Goal: Transaction & Acquisition: Book appointment/travel/reservation

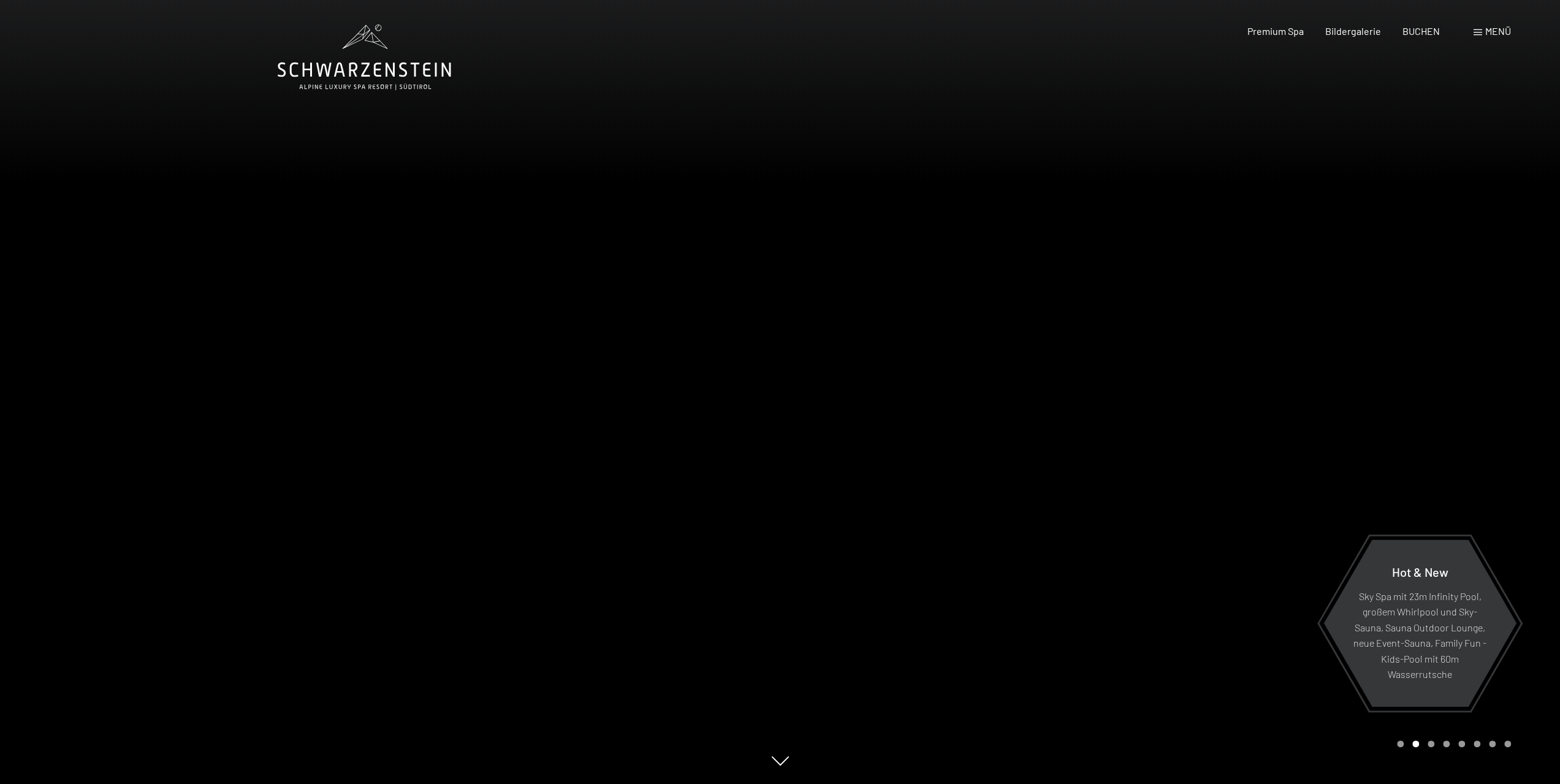
click at [1485, 35] on span "Menü" at bounding box center [1498, 30] width 26 height 11
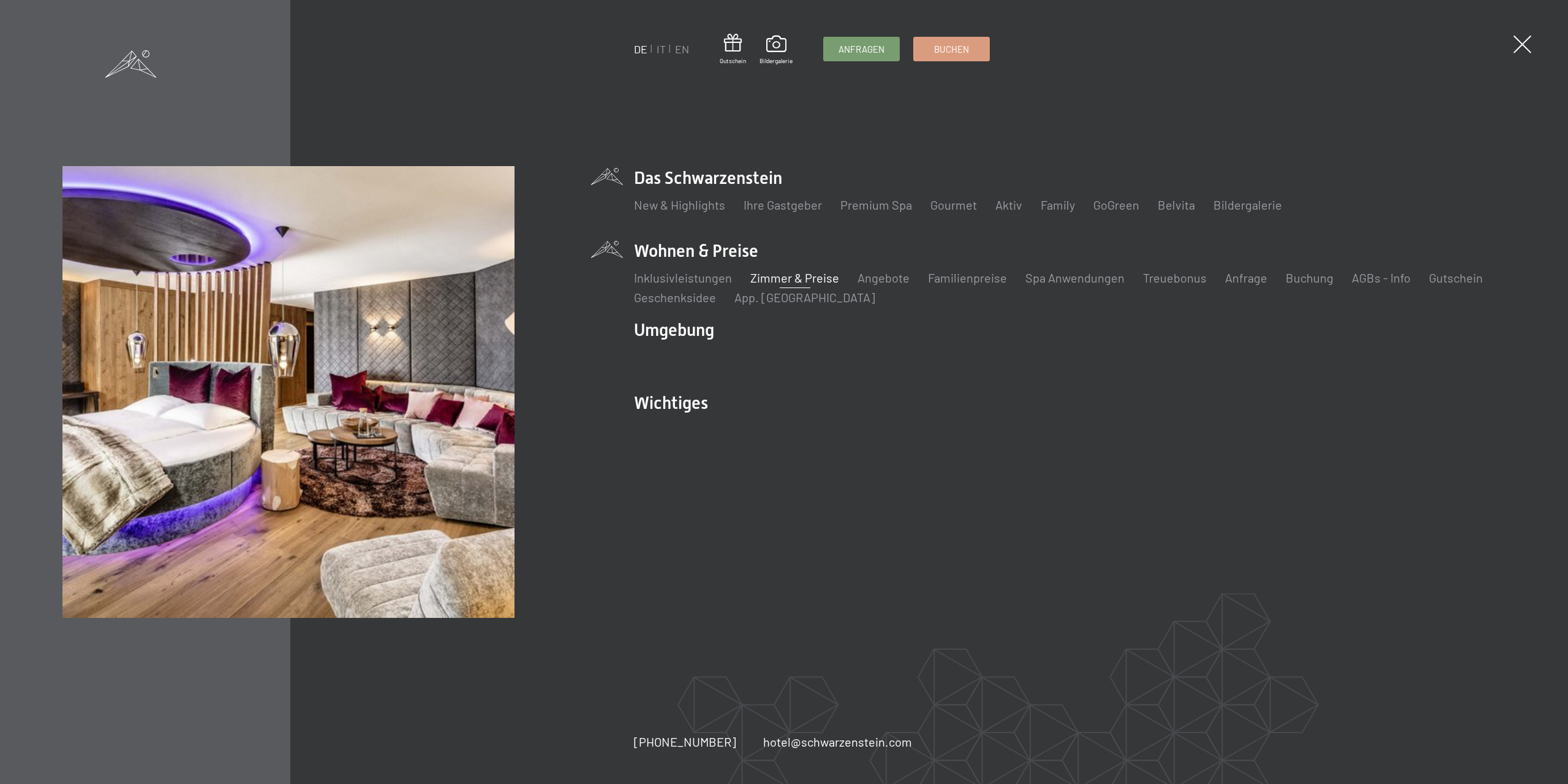
click at [772, 277] on link "Zimmer & Preise" at bounding box center [794, 277] width 89 height 14
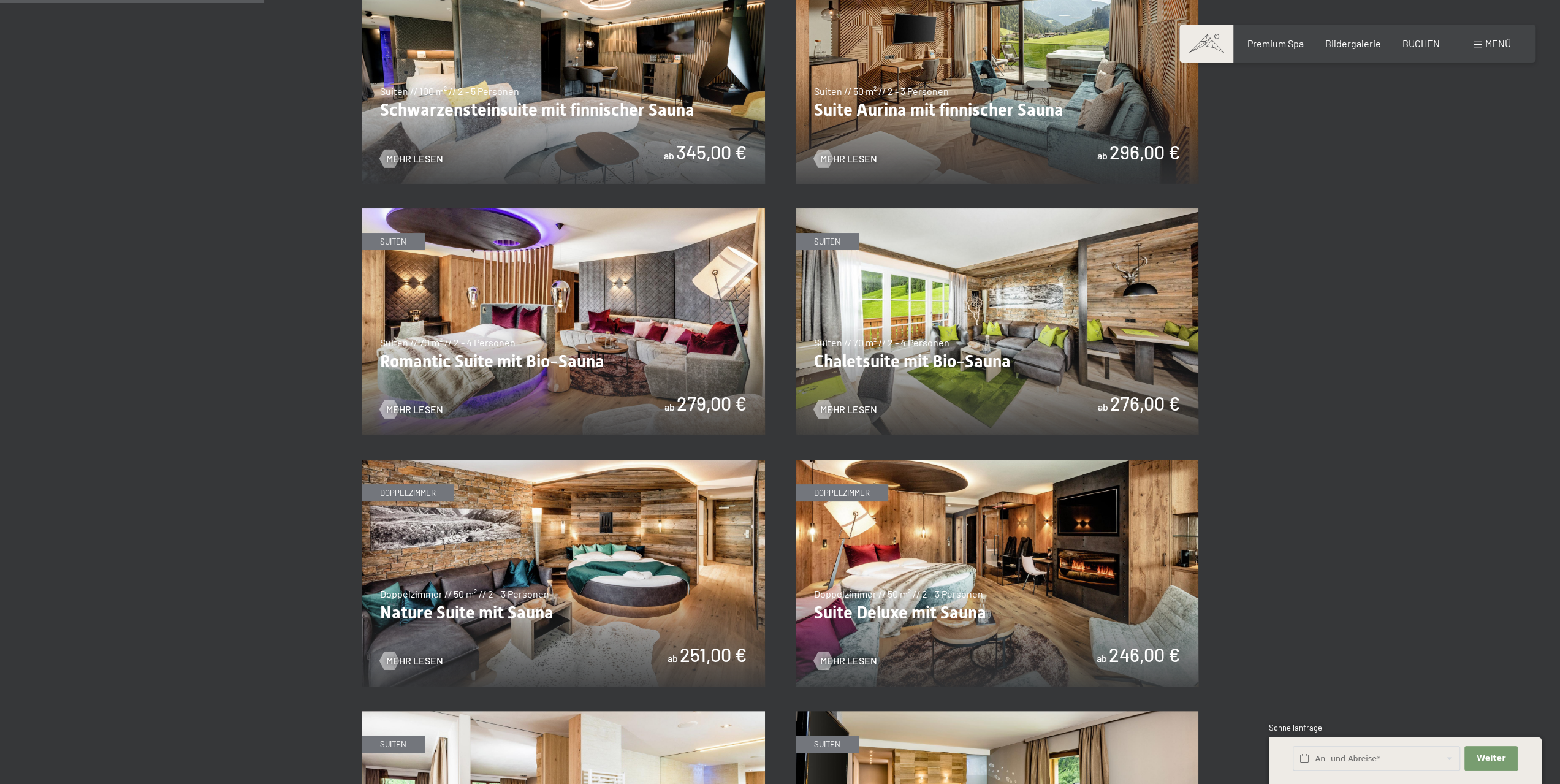
scroll to position [674, 0]
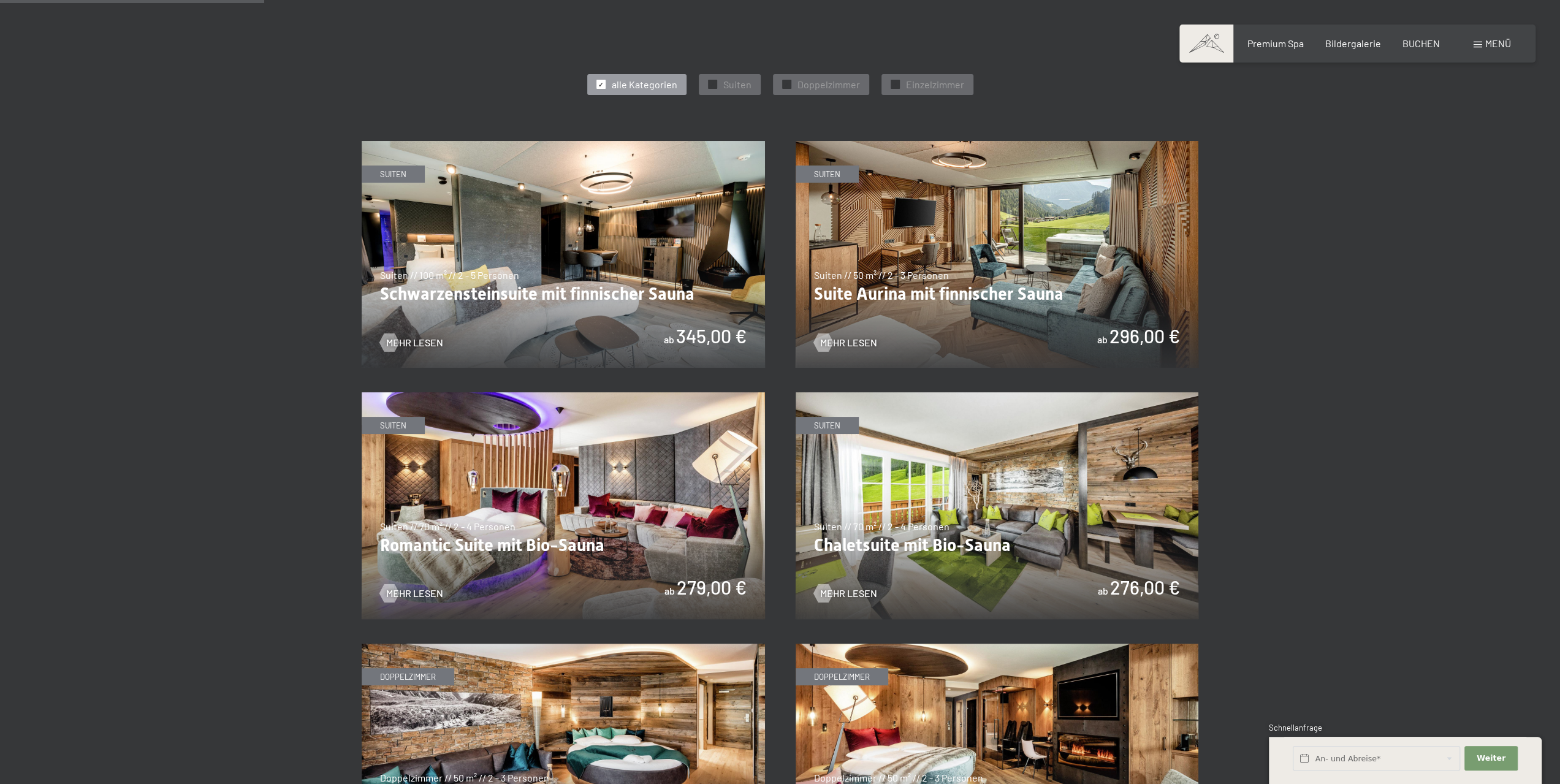
click at [674, 264] on img at bounding box center [563, 254] width 403 height 226
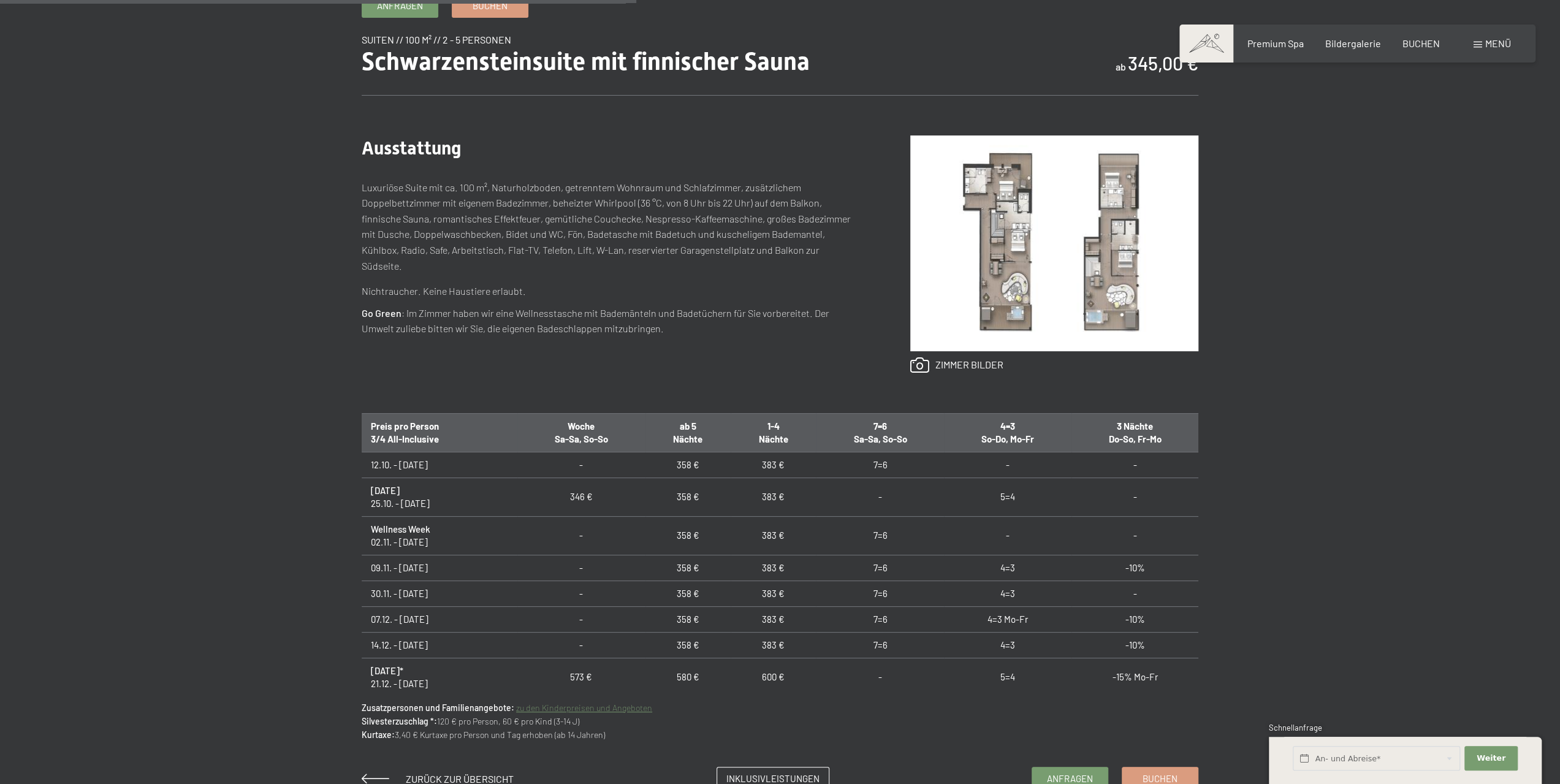
scroll to position [797, 0]
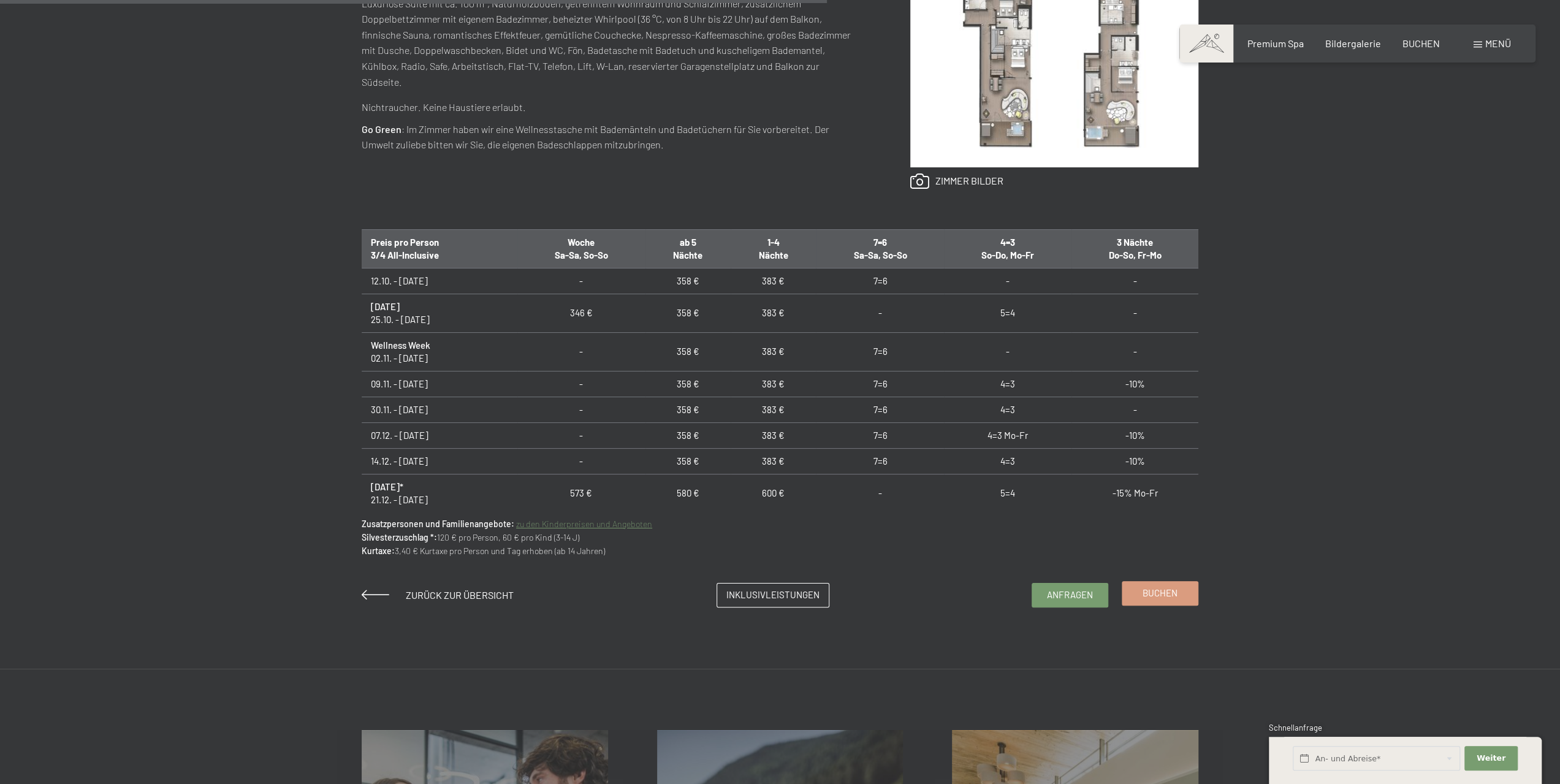
click at [1160, 595] on span "Buchen" at bounding box center [1160, 592] width 35 height 13
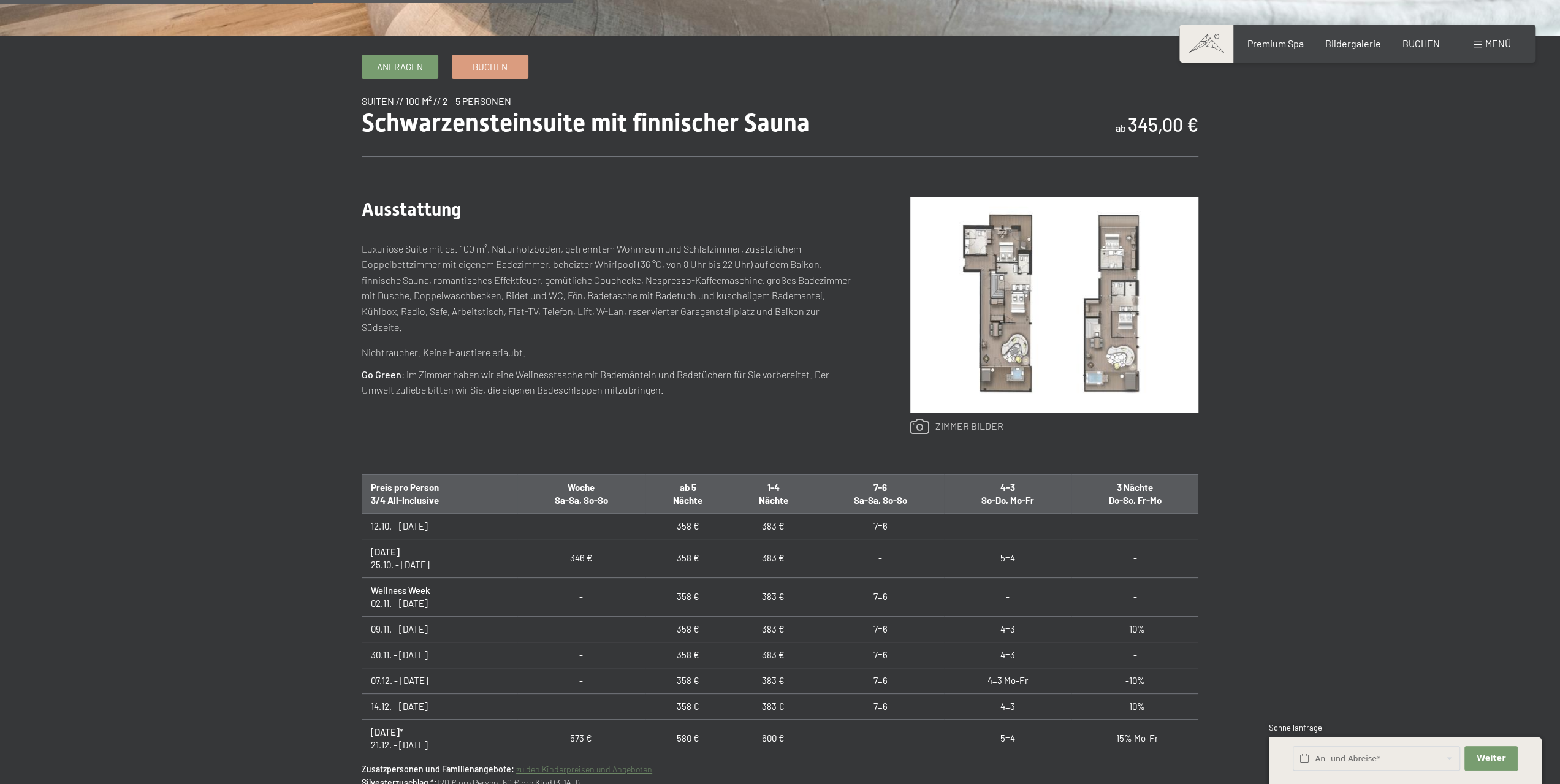
click at [950, 428] on link at bounding box center [956, 426] width 93 height 16
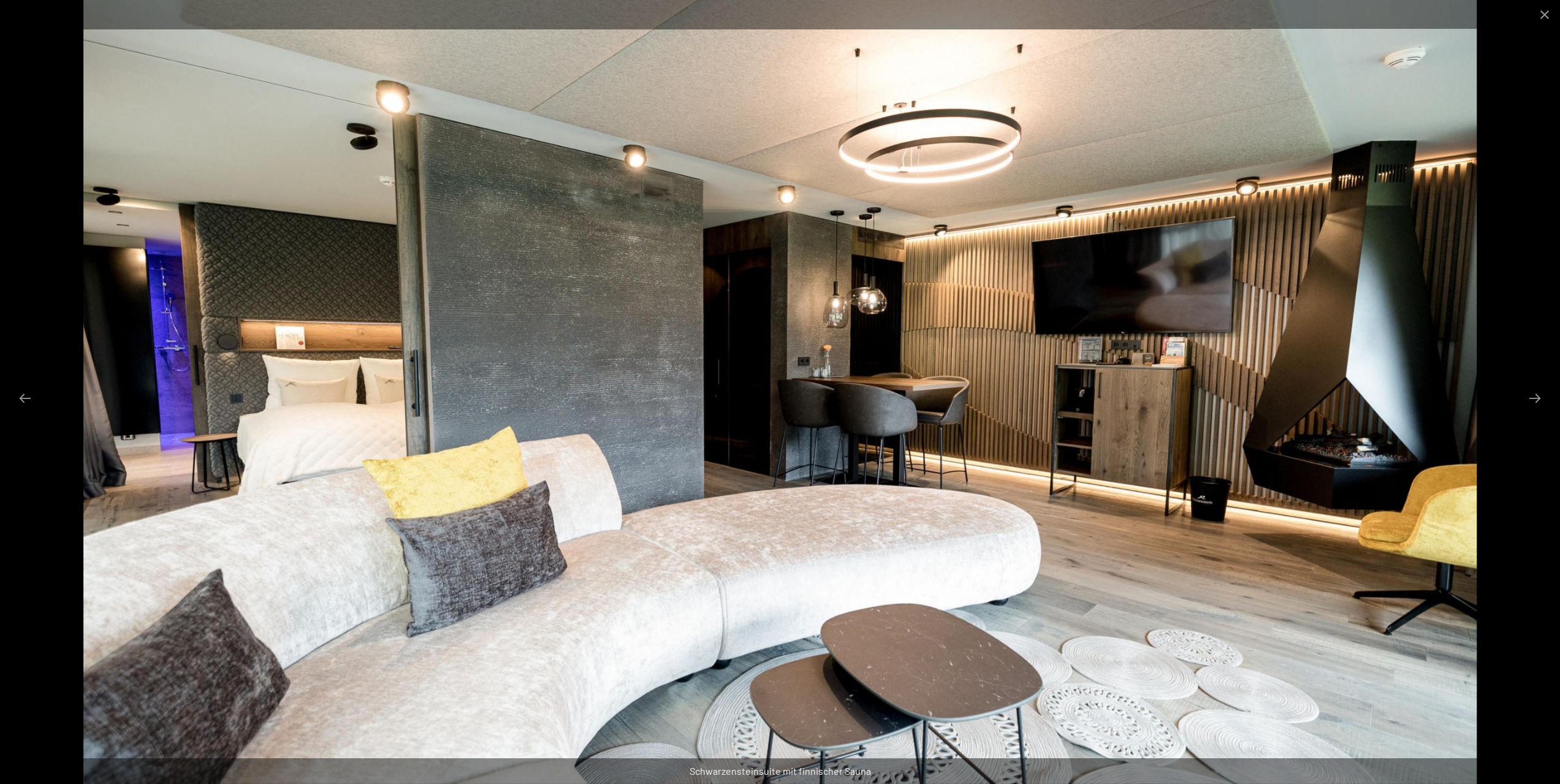
scroll to position [736, 0]
click at [1530, 393] on button "Next slide" at bounding box center [1535, 398] width 26 height 24
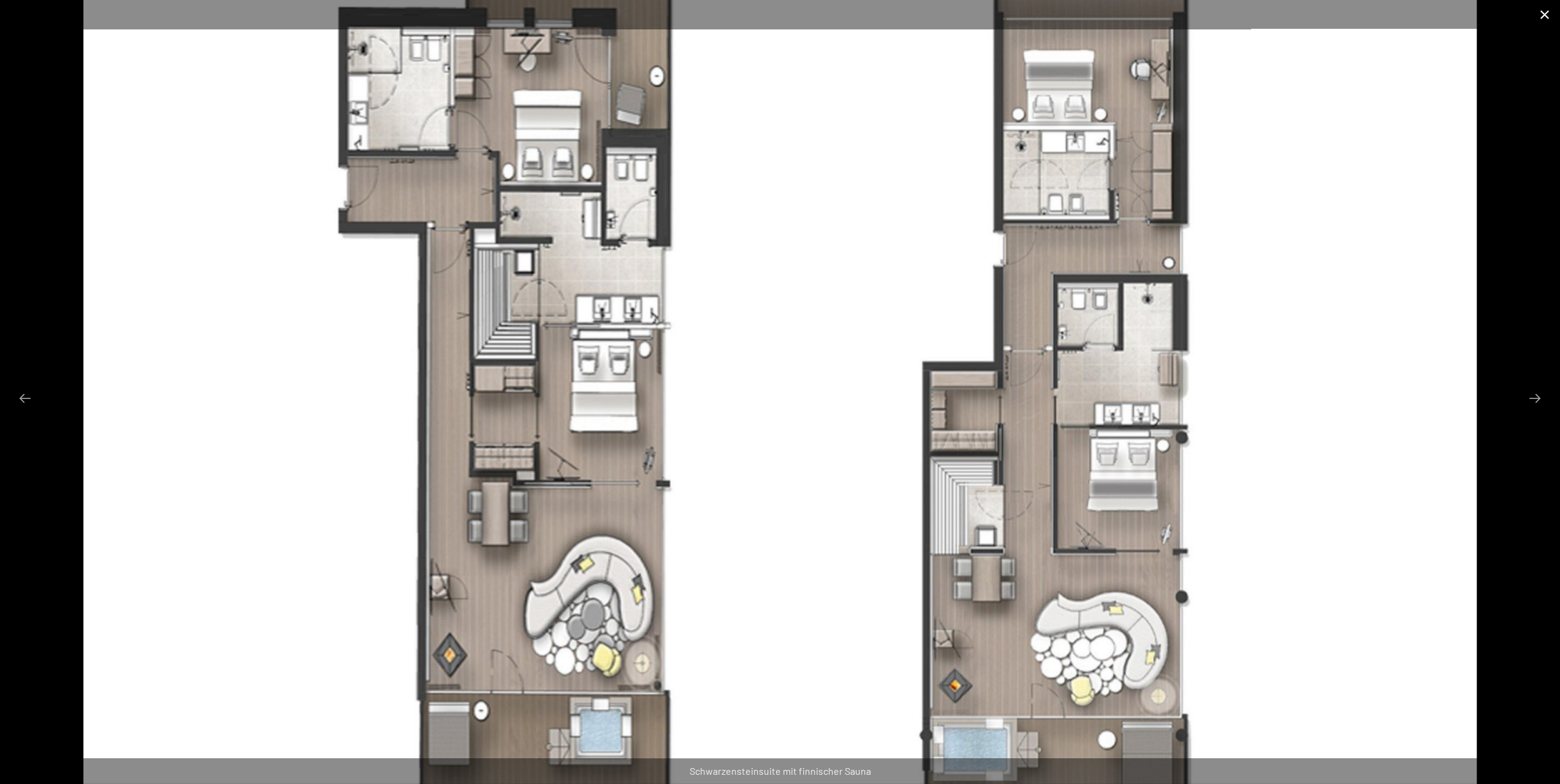
click at [1543, 13] on button "Close gallery" at bounding box center [1544, 14] width 30 height 29
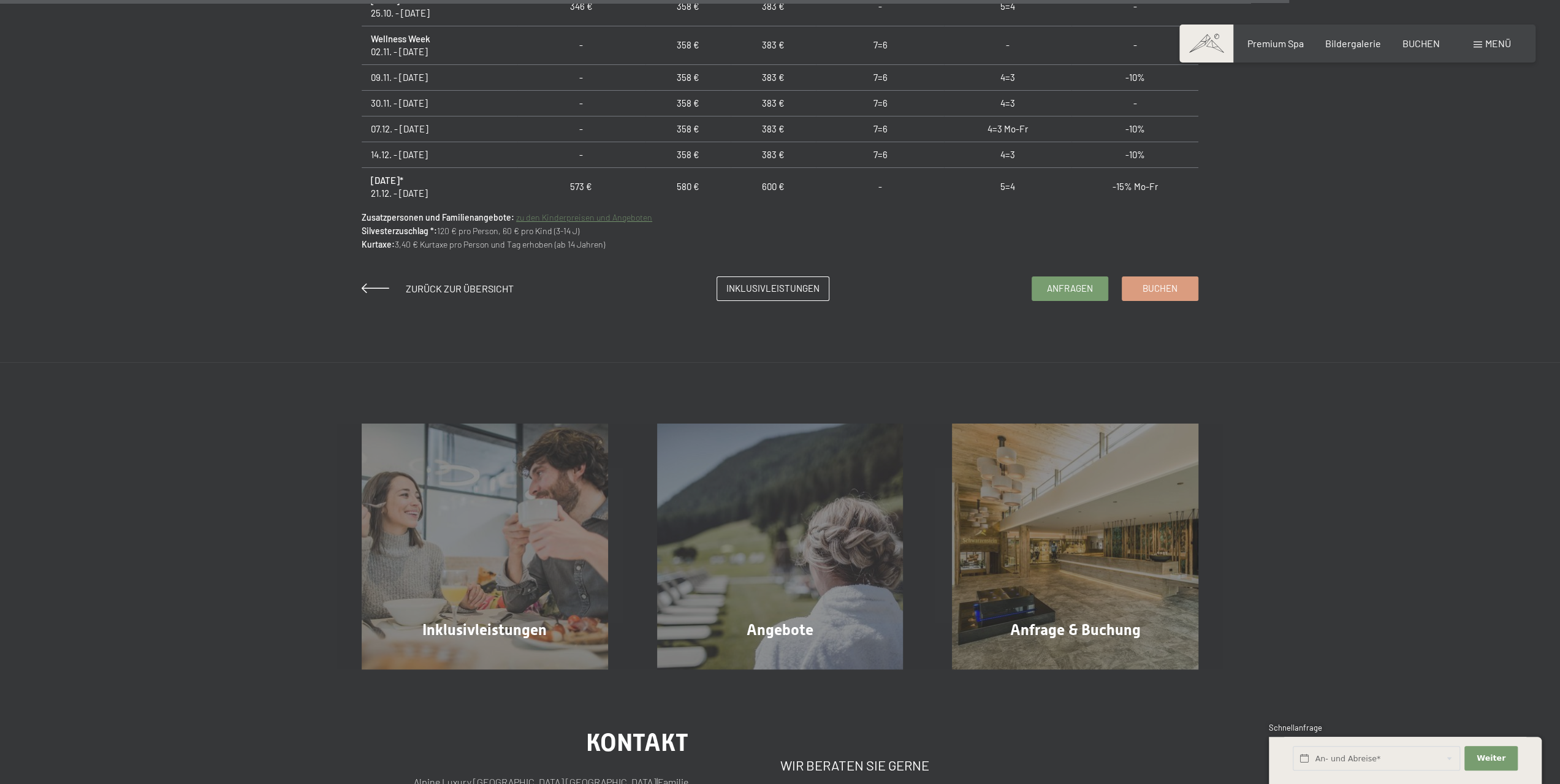
scroll to position [1287, 0]
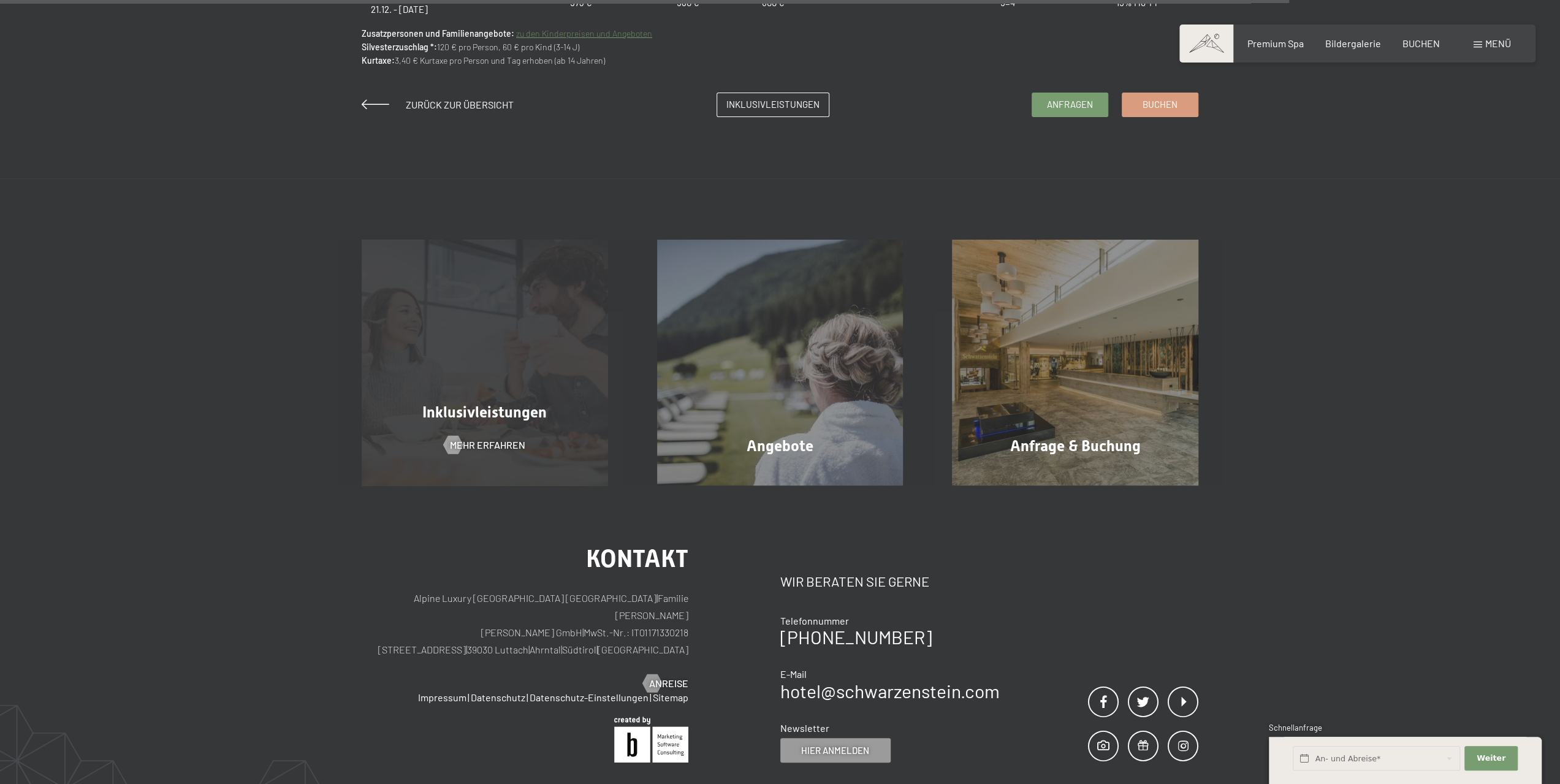
click at [433, 402] on div "Inklusivleistungen" at bounding box center [485, 412] width 295 height 21
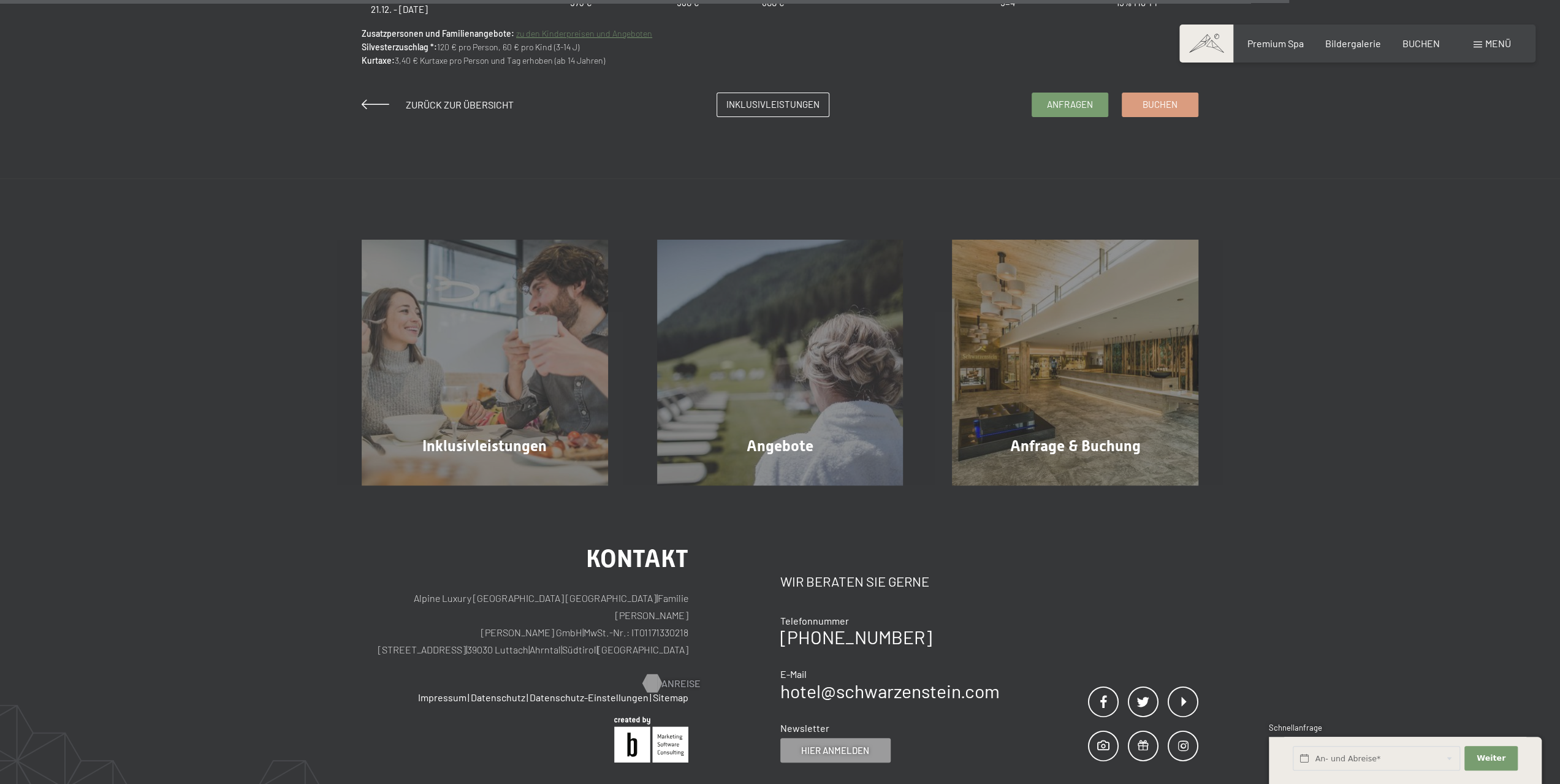
click at [664, 676] on span "Anreise" at bounding box center [681, 683] width 39 height 14
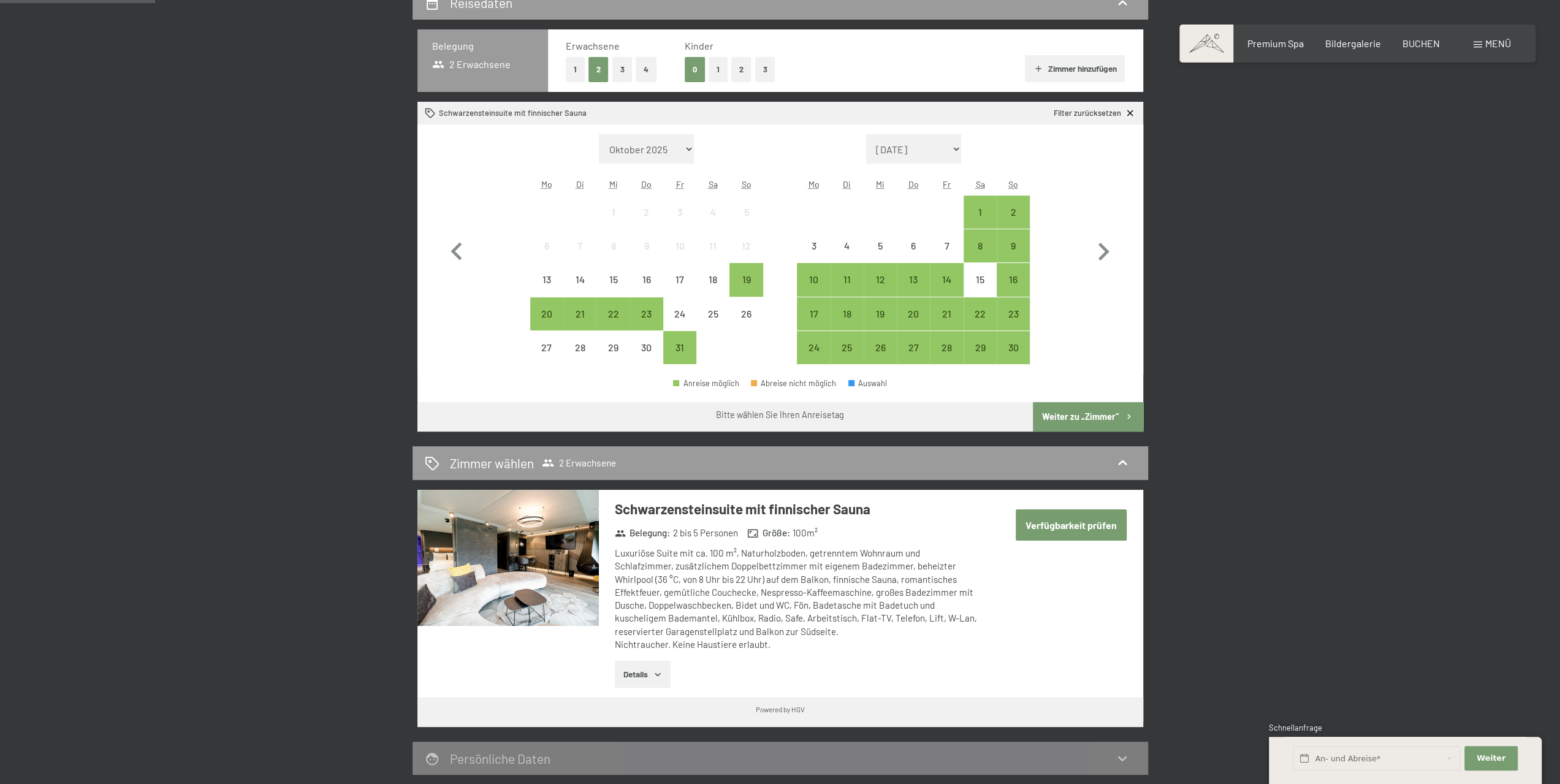
scroll to position [123, 0]
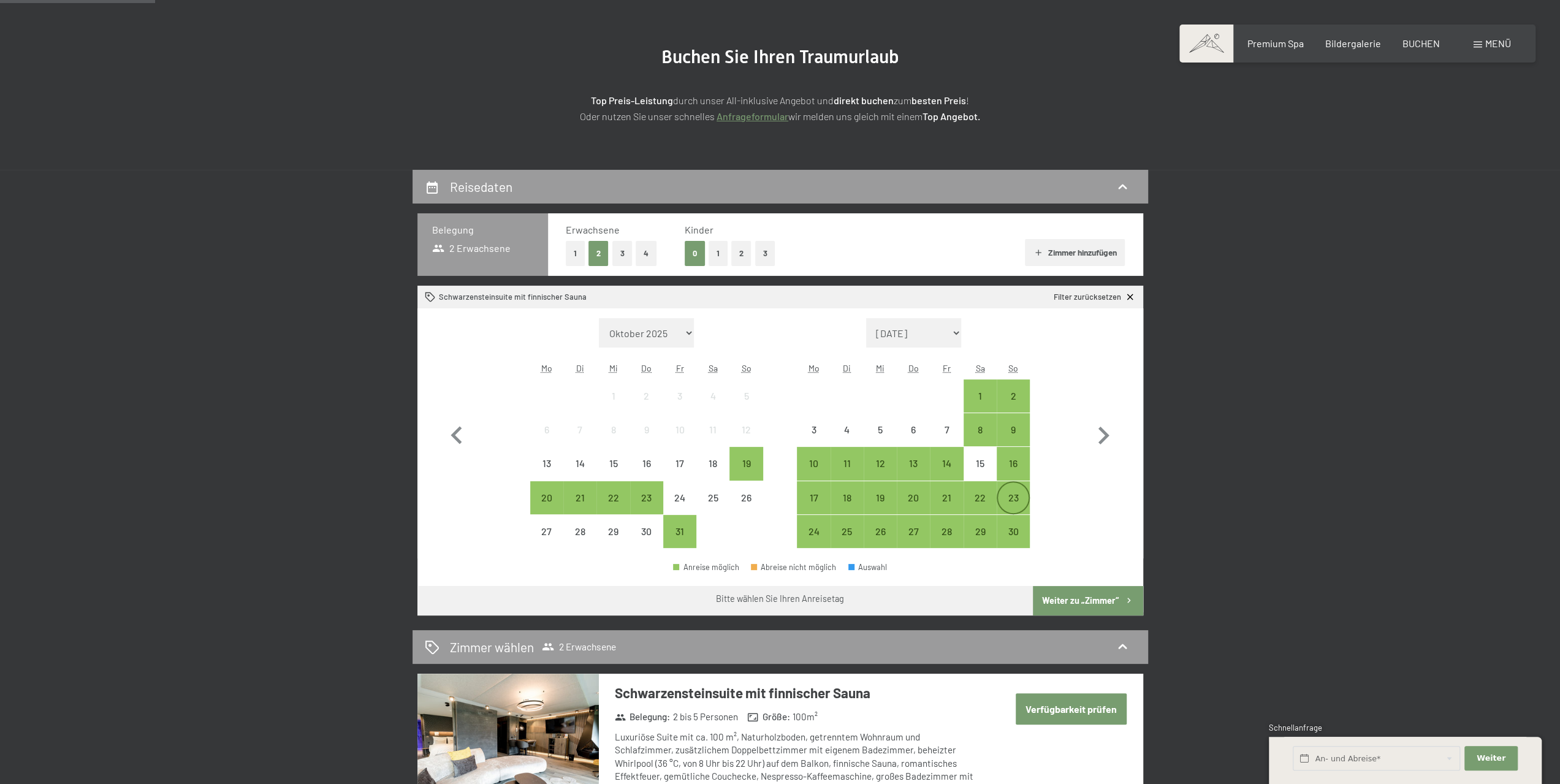
click at [1012, 495] on div "23" at bounding box center [1013, 508] width 30 height 30
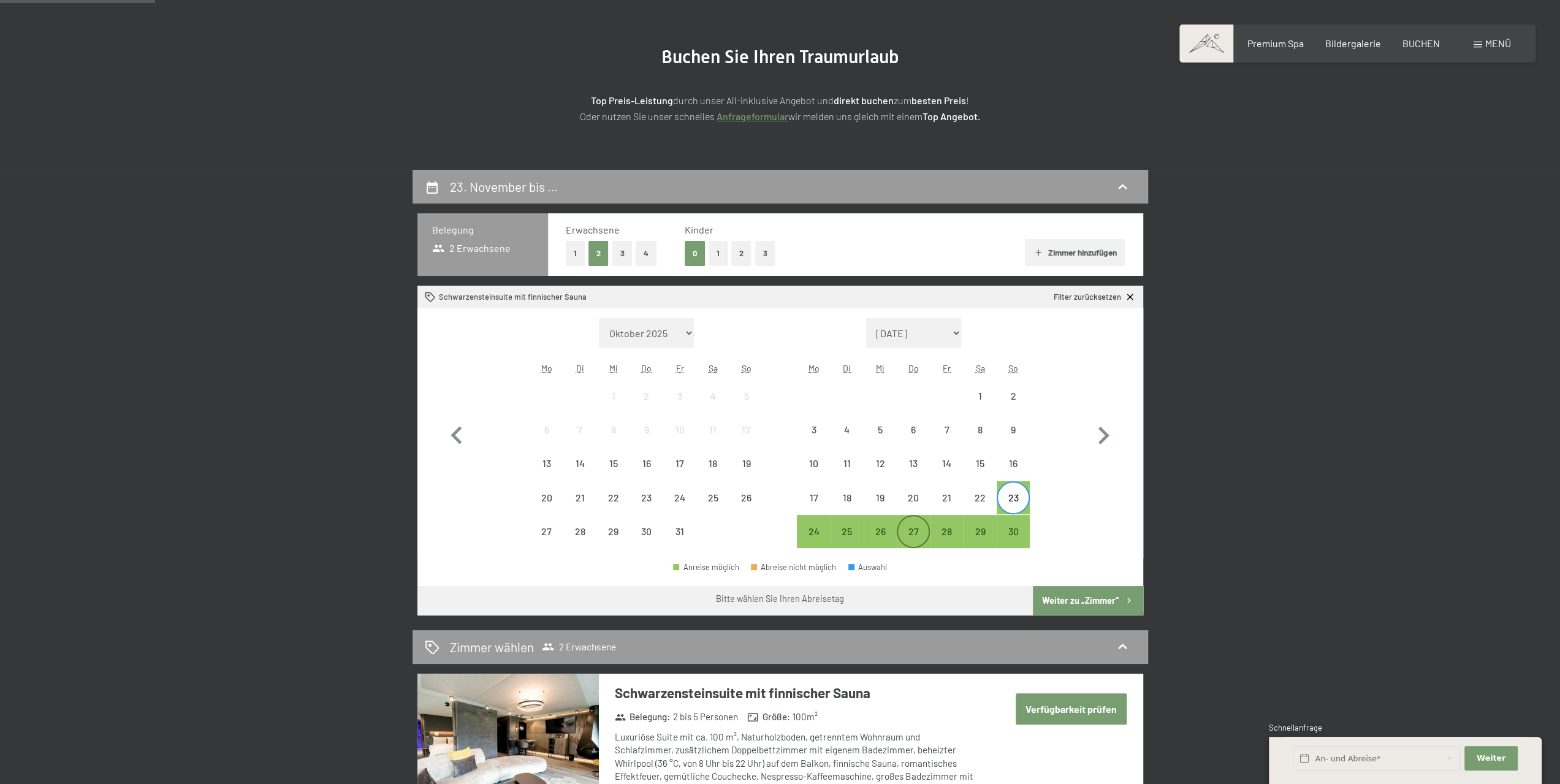
click at [914, 533] on div "27" at bounding box center [913, 542] width 30 height 30
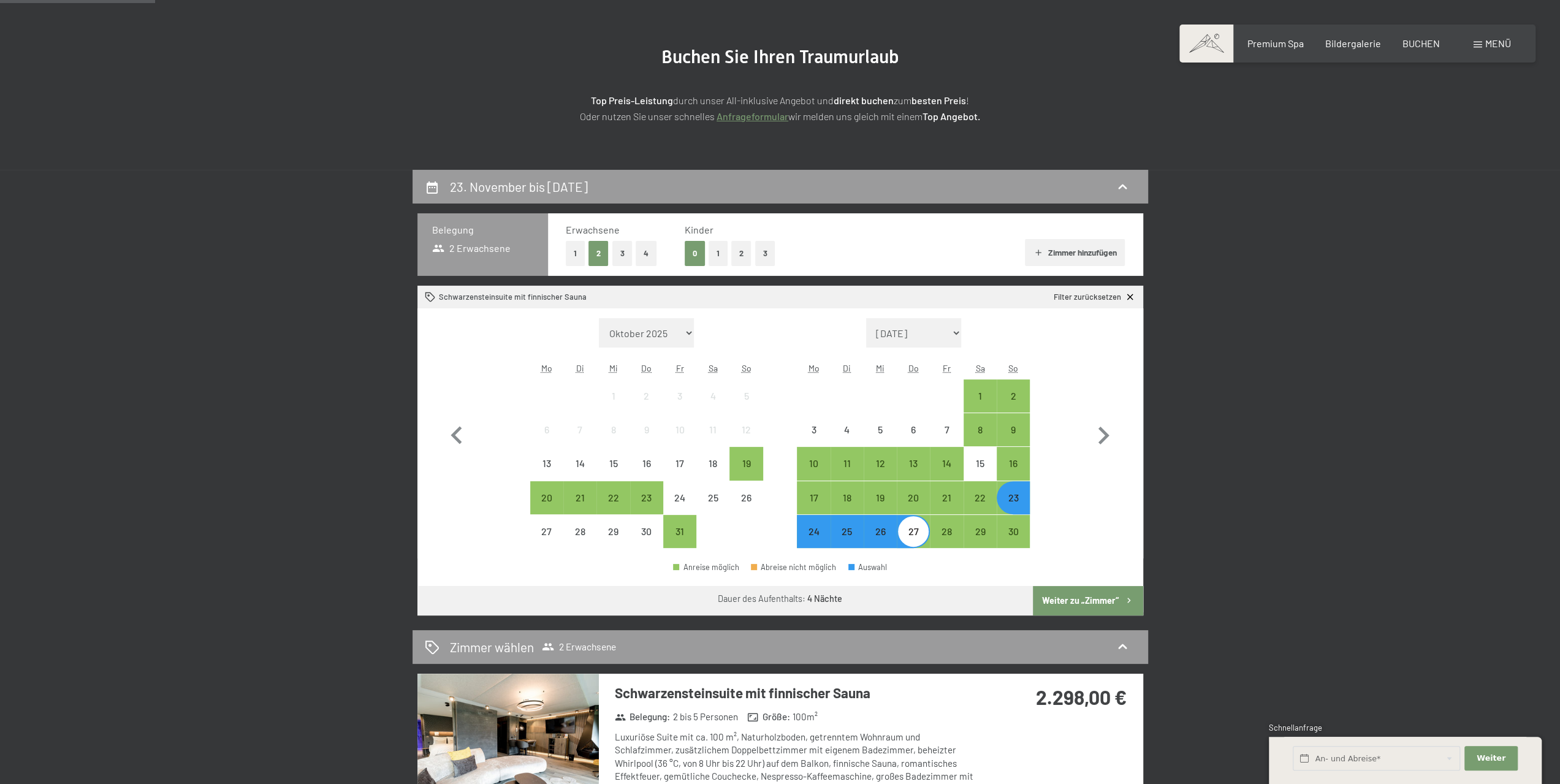
click at [651, 253] on button "4" at bounding box center [646, 253] width 21 height 25
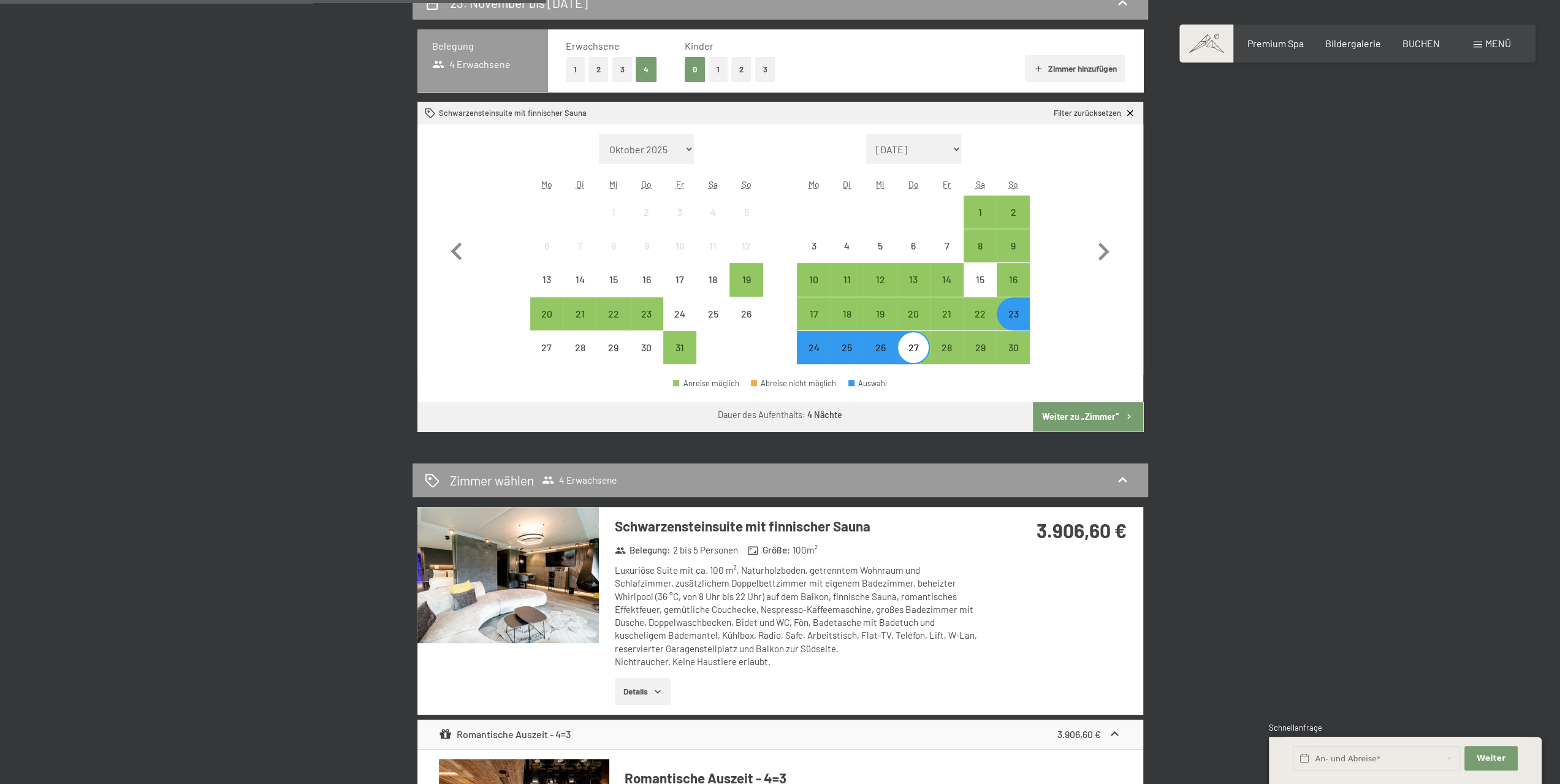
scroll to position [551, 0]
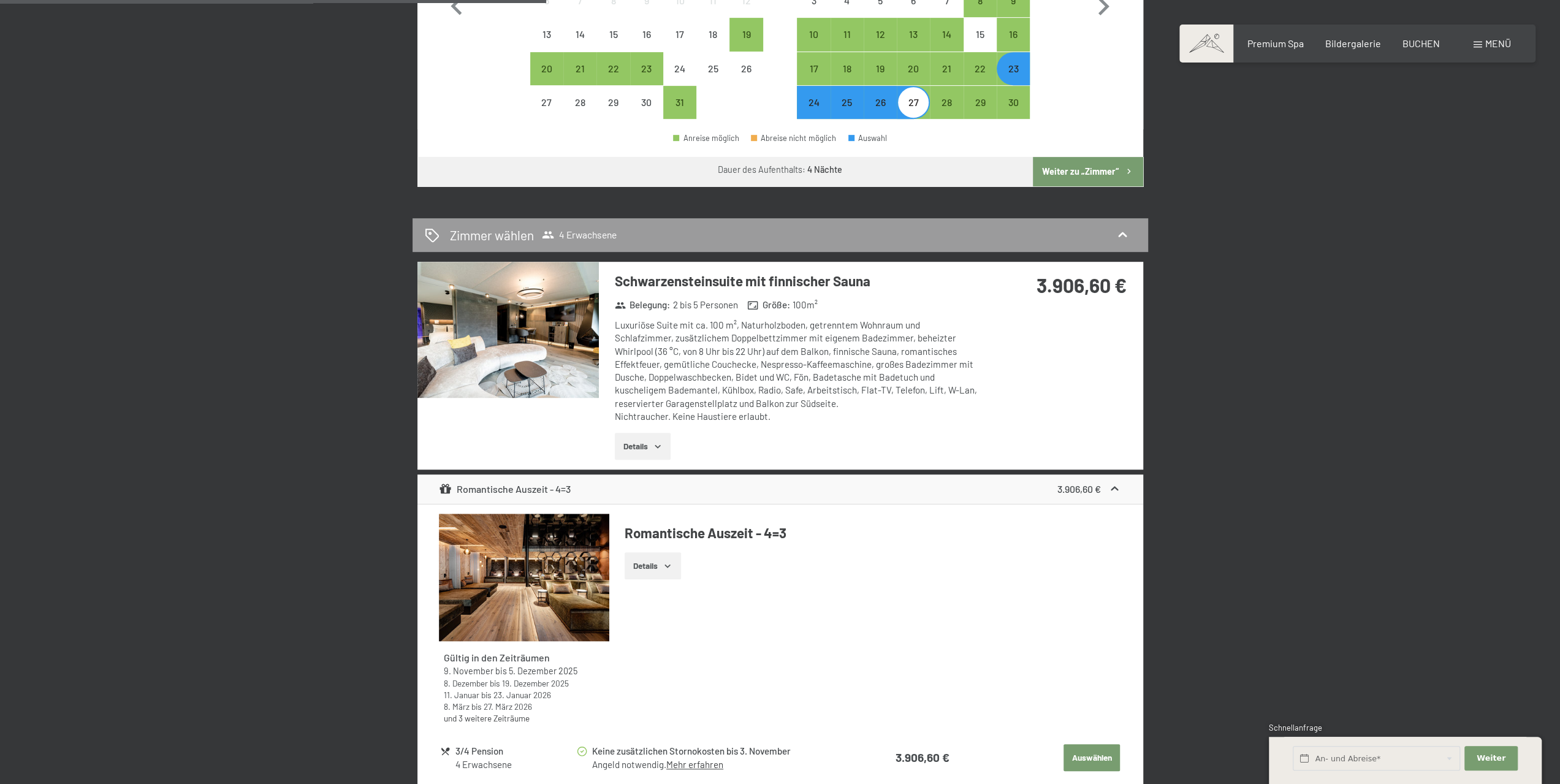
click at [639, 445] on button "Details" at bounding box center [642, 446] width 56 height 27
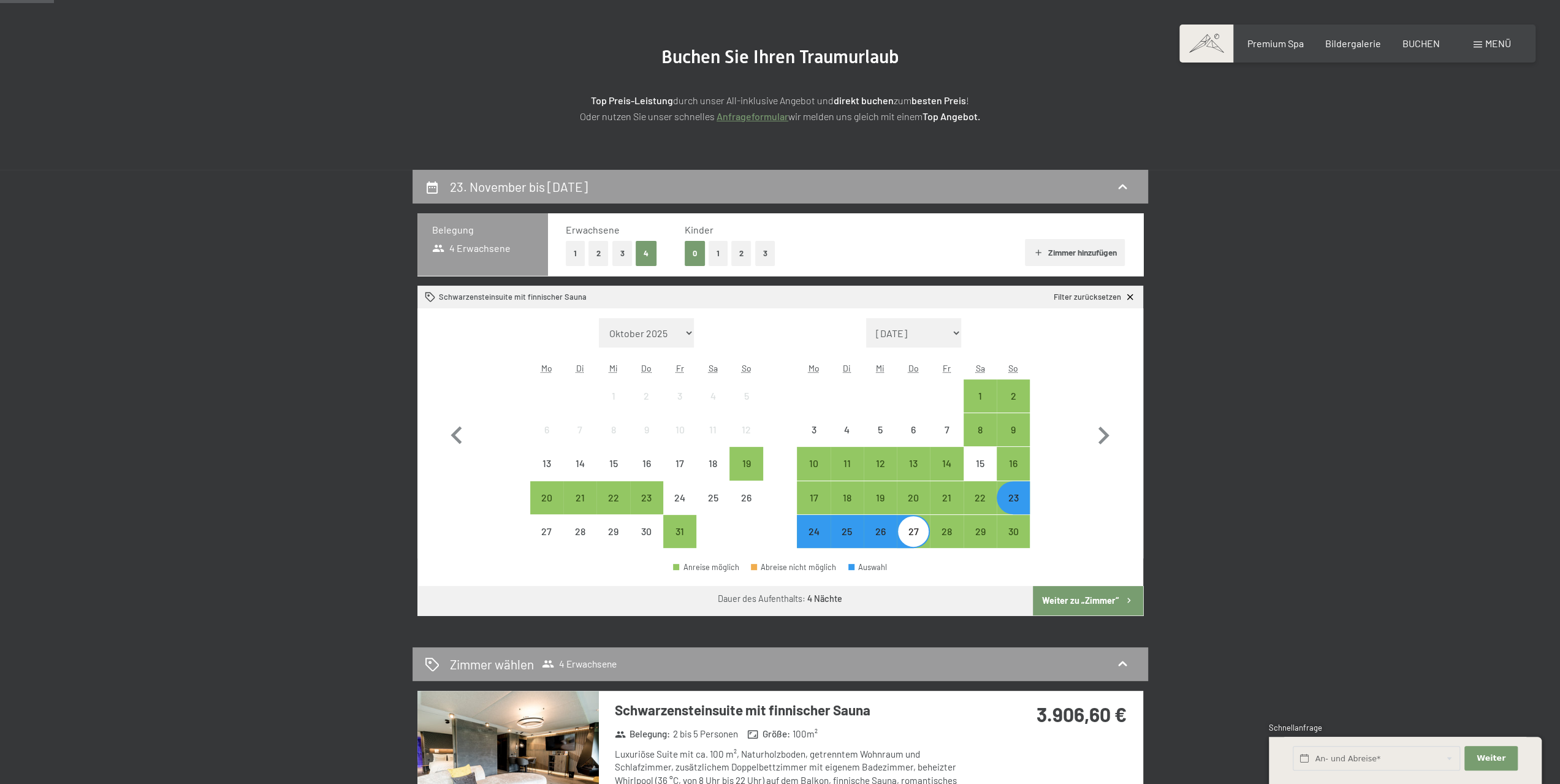
scroll to position [0, 0]
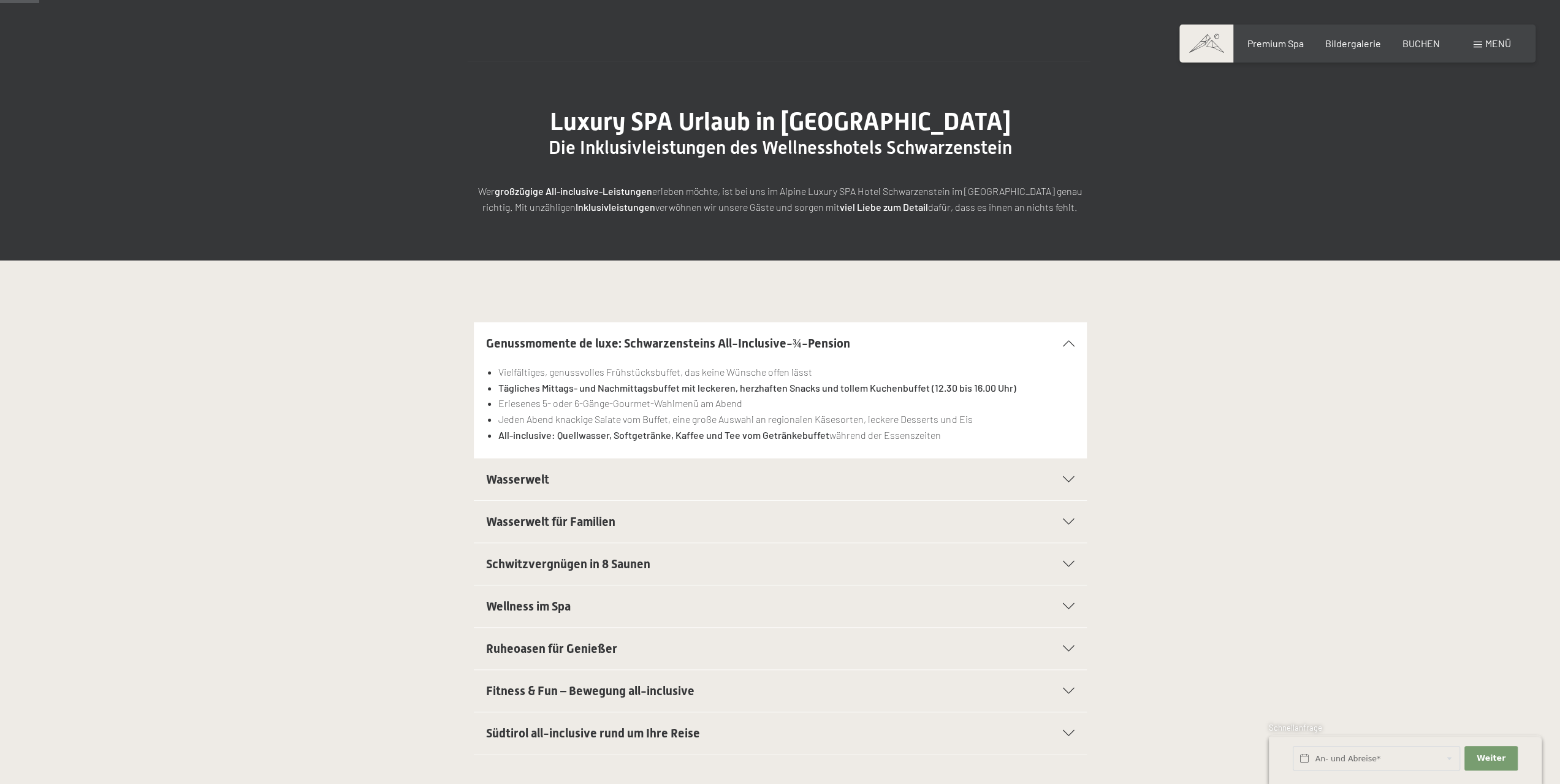
scroll to position [245, 0]
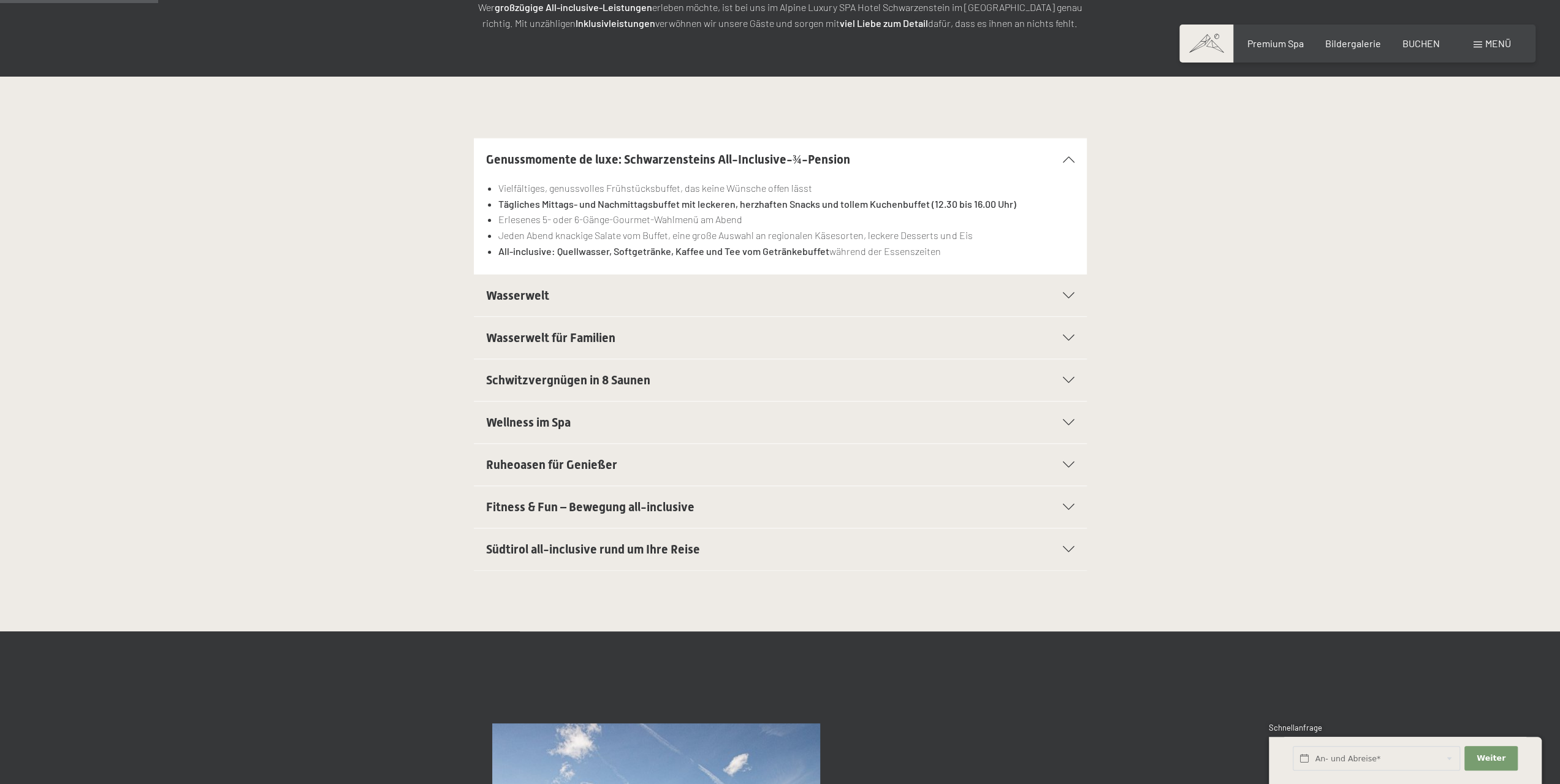
click at [528, 298] on span "Wasserwelt" at bounding box center [517, 295] width 63 height 14
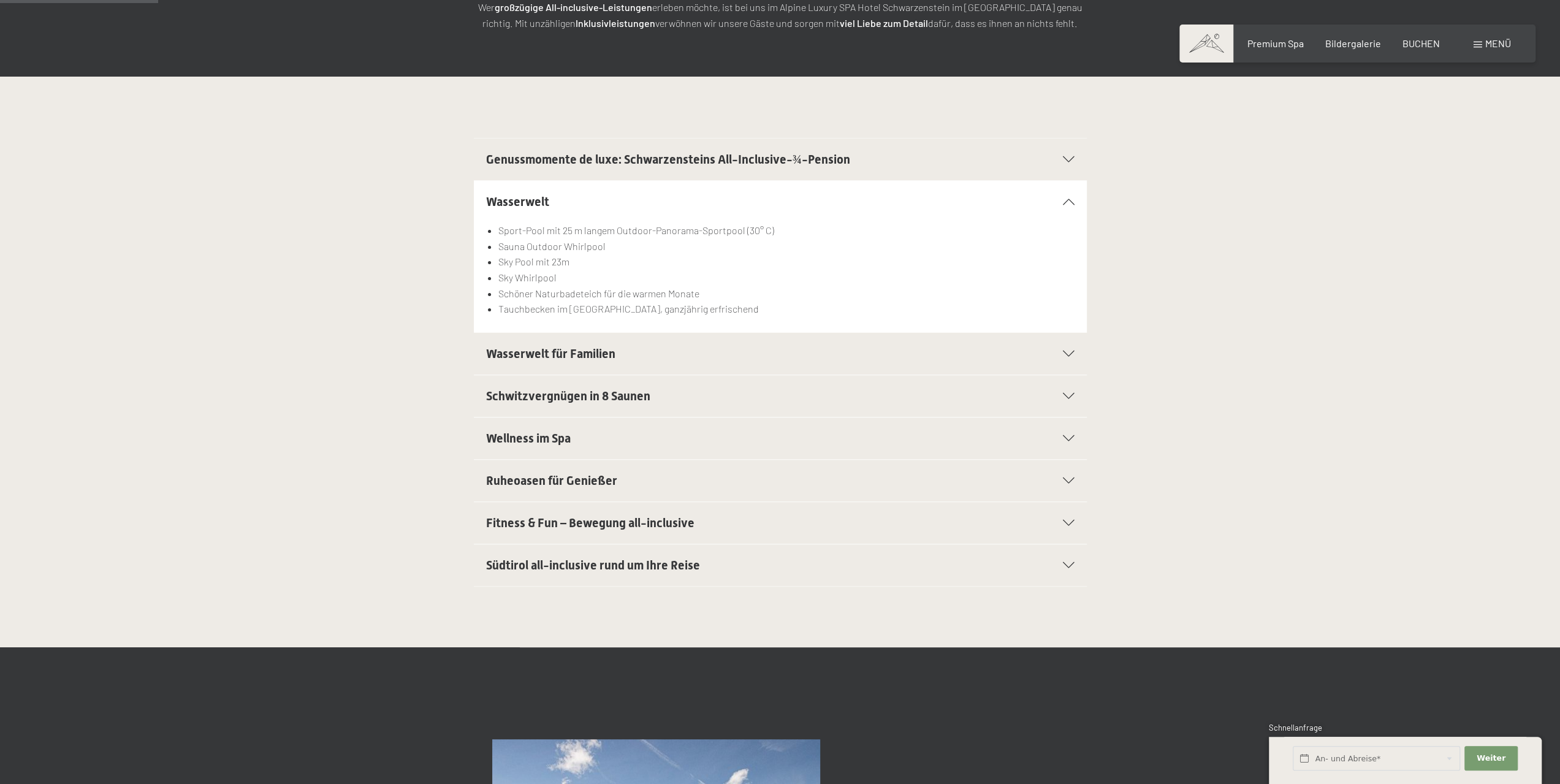
click at [589, 351] on span "Wasserwelt für Familien" at bounding box center [551, 353] width 130 height 14
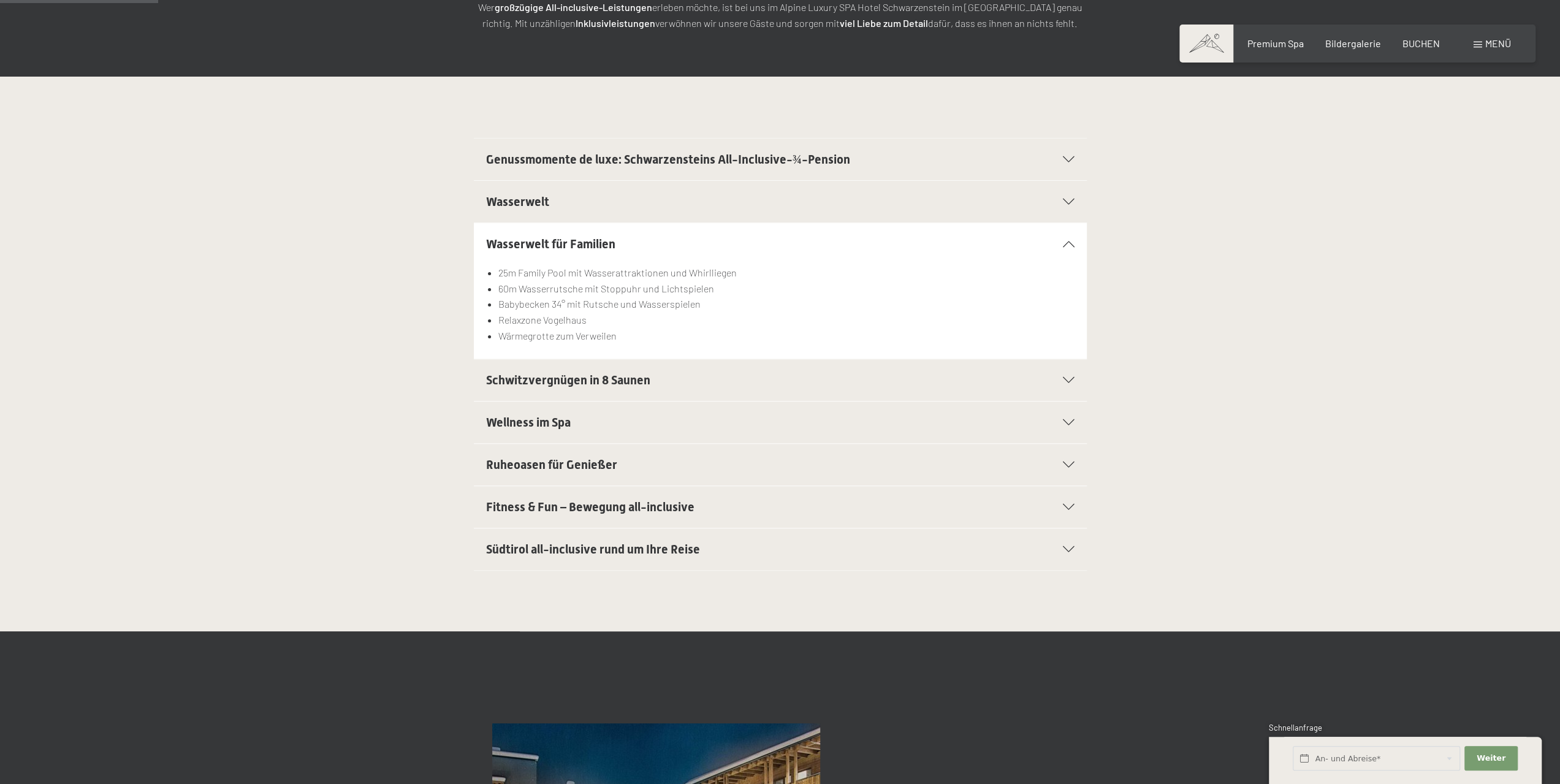
click at [540, 378] on span "Schwitzvergnügen in 8 Saunen" at bounding box center [568, 380] width 164 height 14
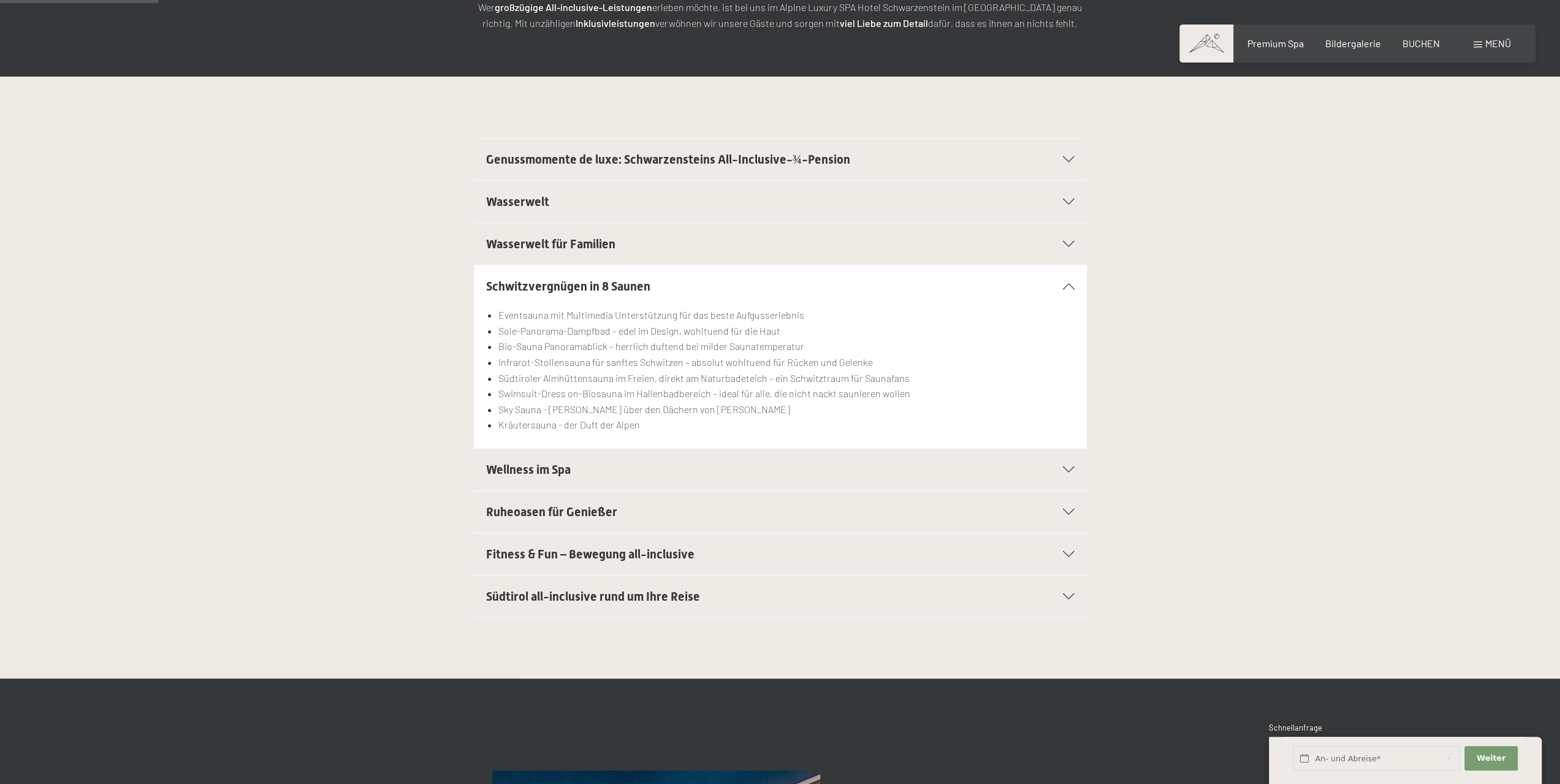
click at [548, 464] on span "Wellness im Spa" at bounding box center [529, 469] width 85 height 14
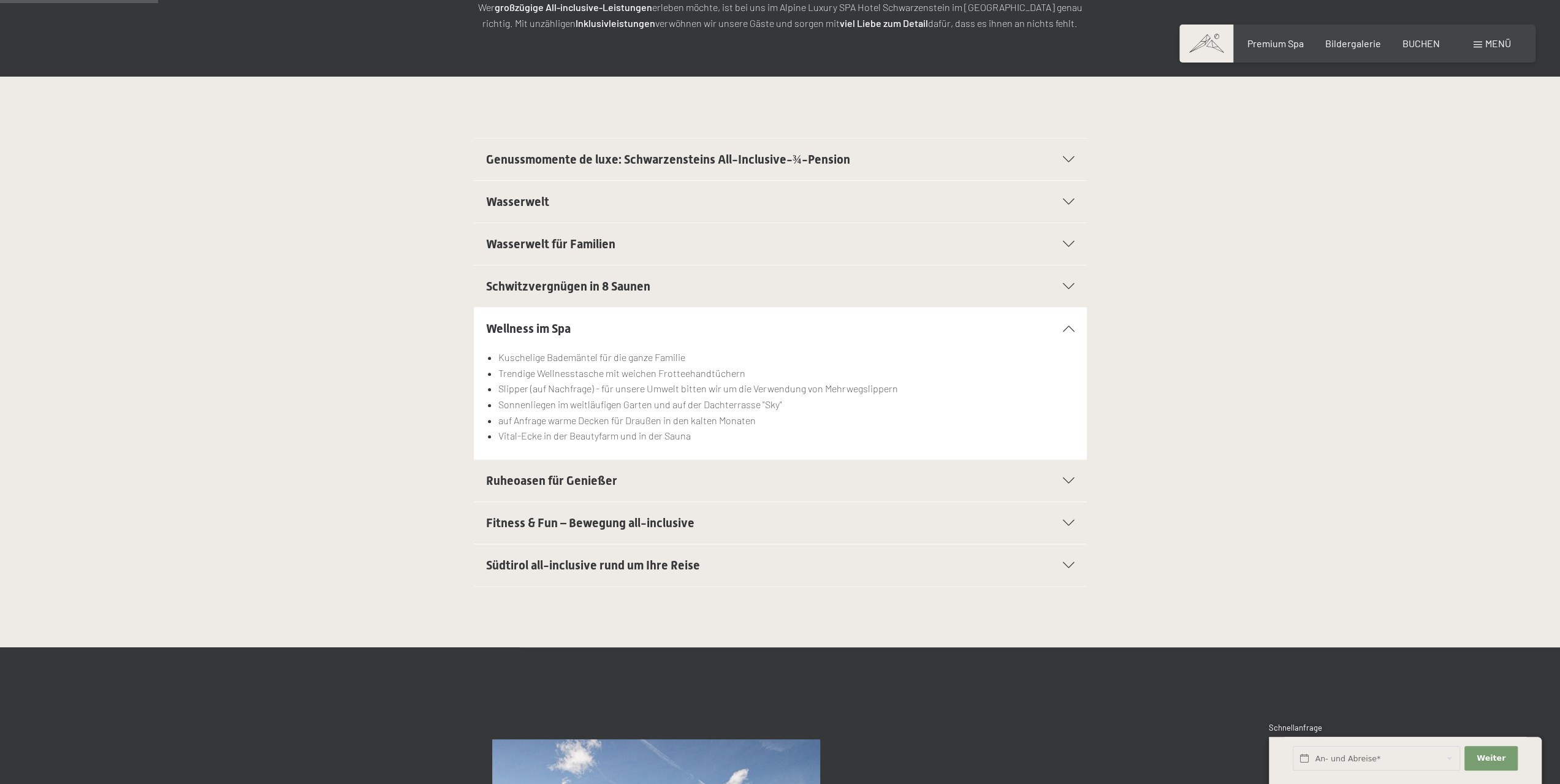
click at [561, 473] on span "Ruheoasen für Genießer" at bounding box center [552, 480] width 131 height 14
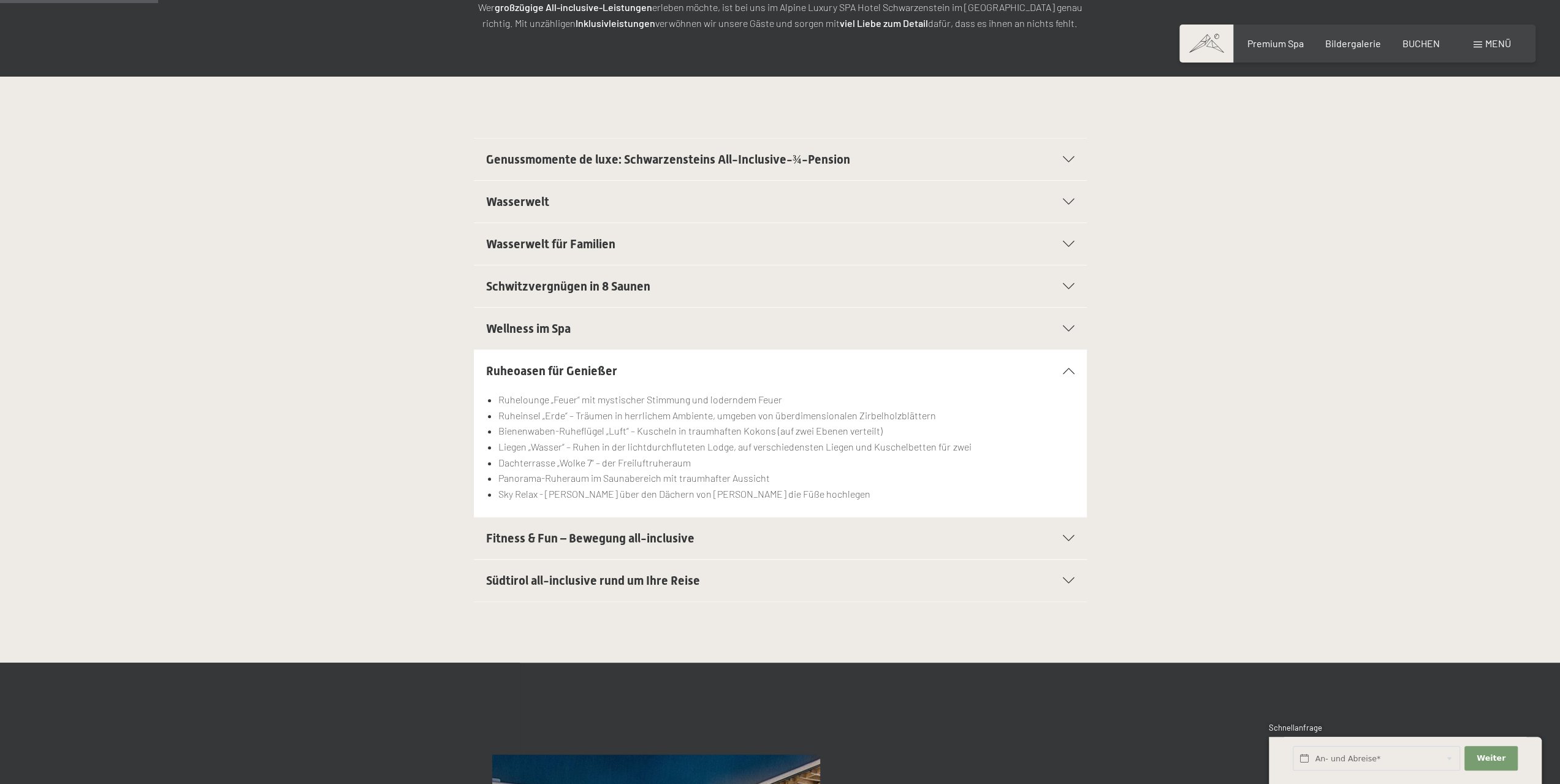
click at [566, 531] on span "Fitness & Fun – Bewegung all-inclusive" at bounding box center [590, 538] width 208 height 14
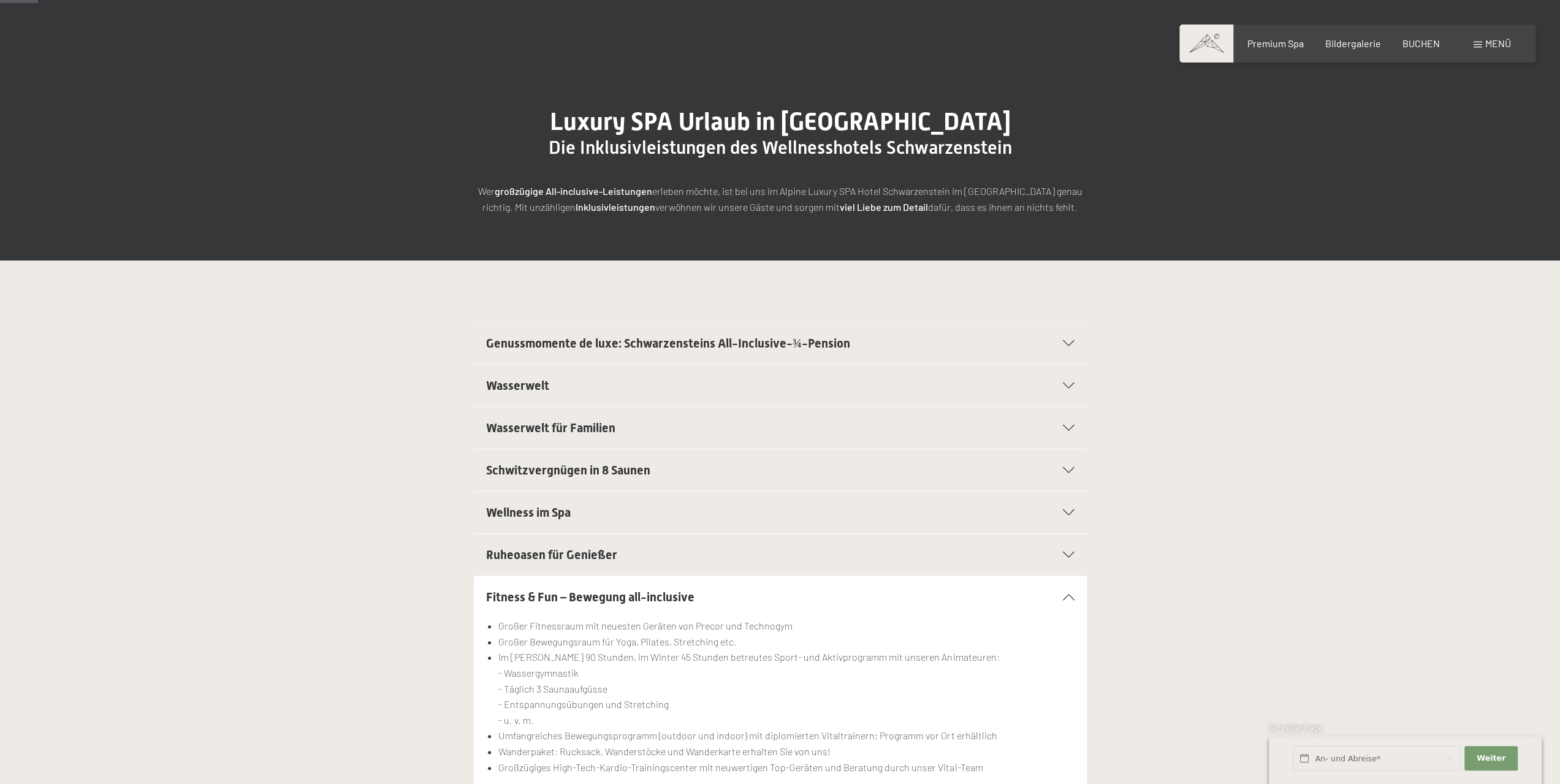
scroll to position [0, 0]
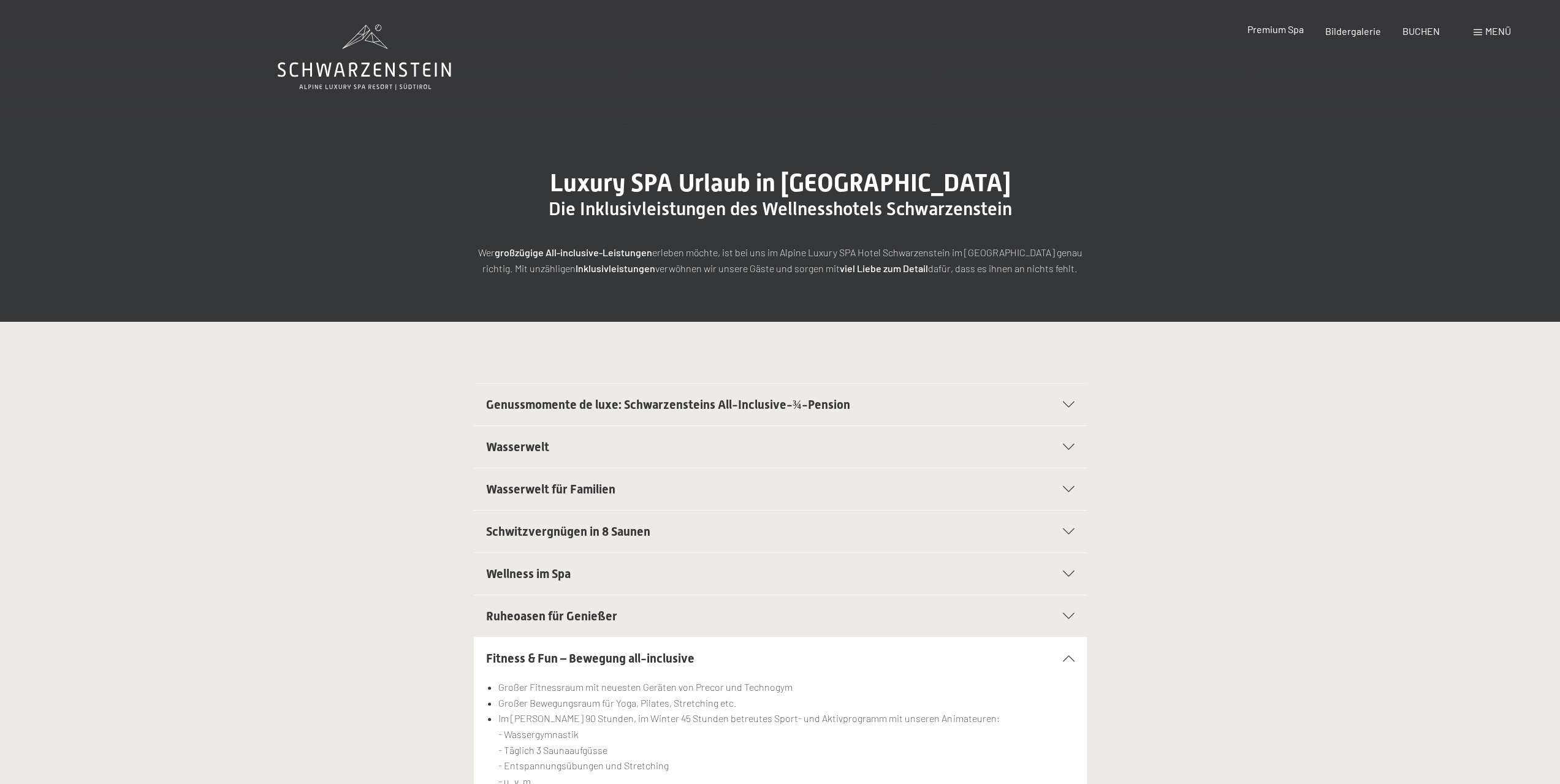
click at [1278, 30] on span "Premium Spa" at bounding box center [1274, 29] width 56 height 11
click at [646, 399] on span "Genussmomente de luxe: Schwarzensteins All-Inclusive-¾-Pension" at bounding box center [668, 404] width 364 height 14
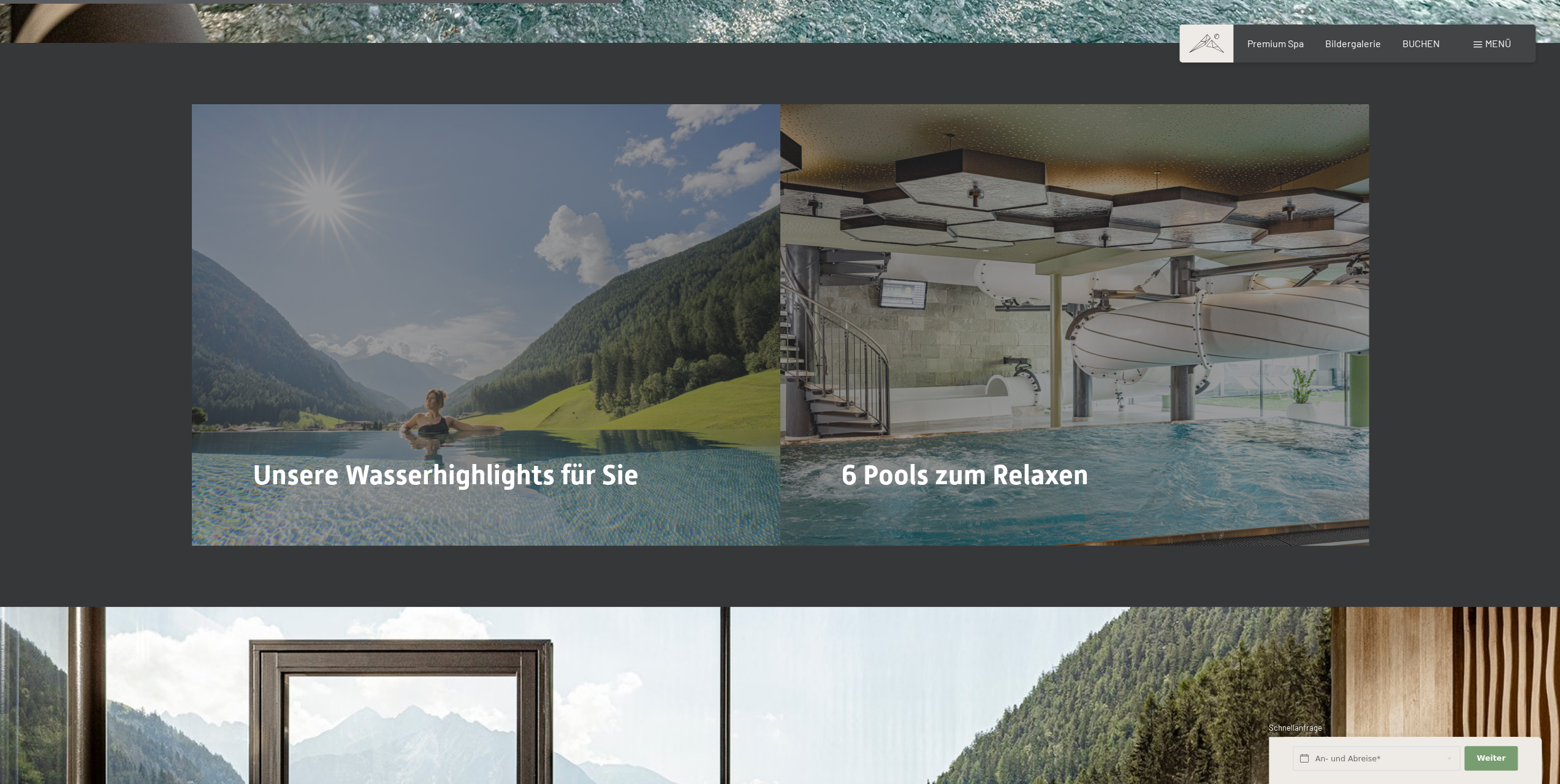
scroll to position [3650, 0]
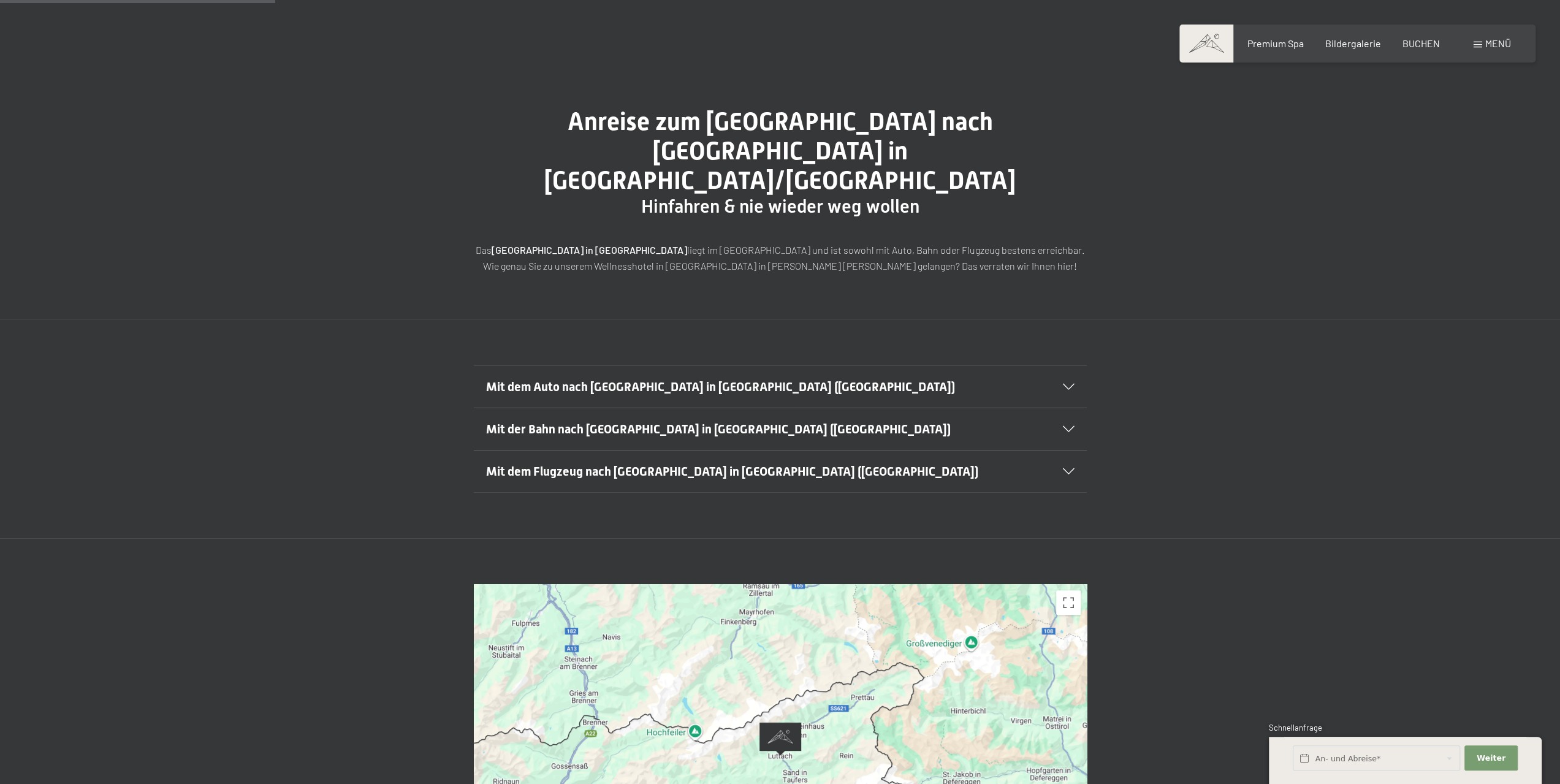
scroll to position [184, 0]
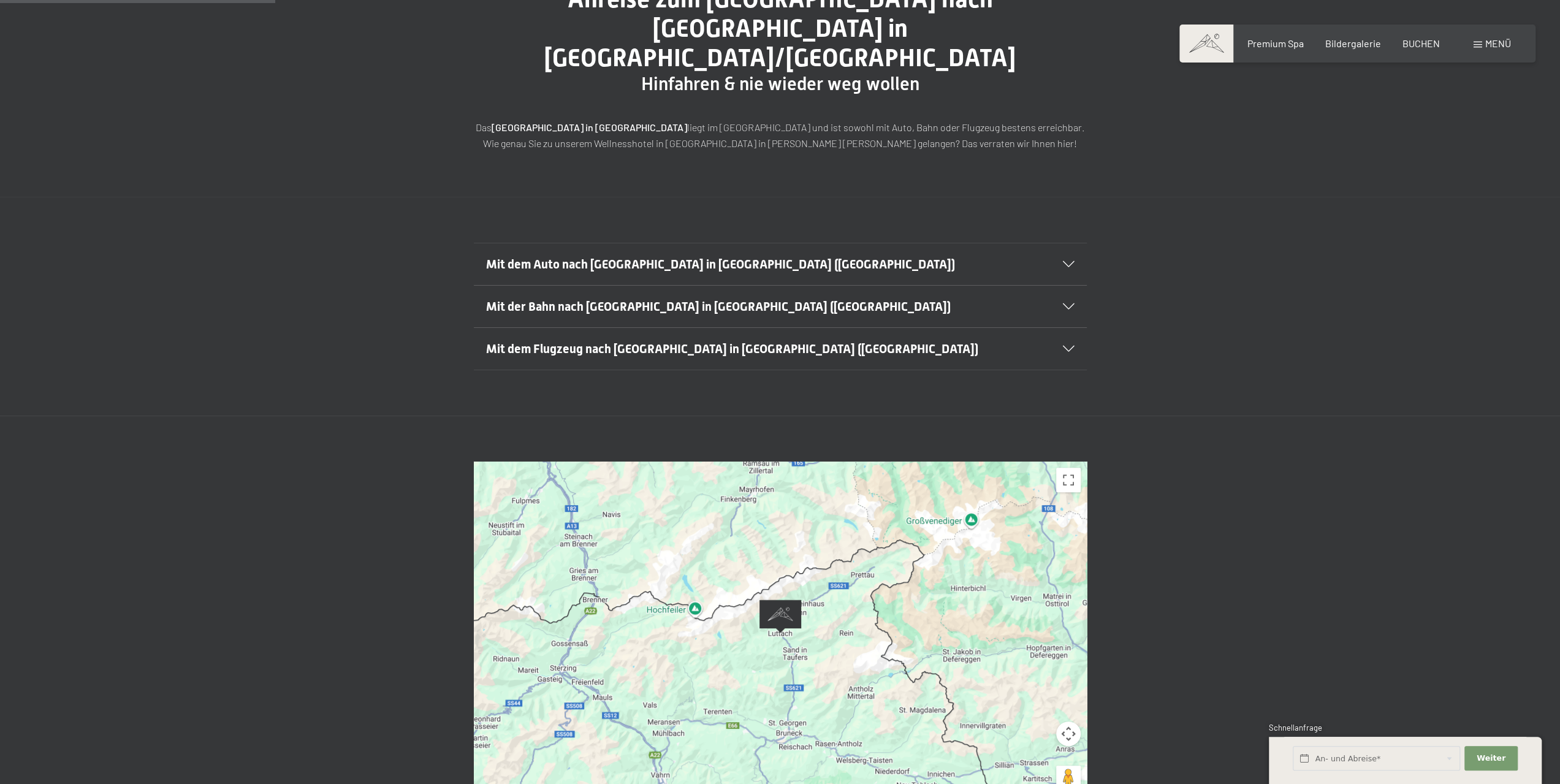
click at [649, 257] on span "Mit dem Auto nach [GEOGRAPHIC_DATA] in [GEOGRAPHIC_DATA] ([GEOGRAPHIC_DATA])" at bounding box center [721, 264] width 469 height 14
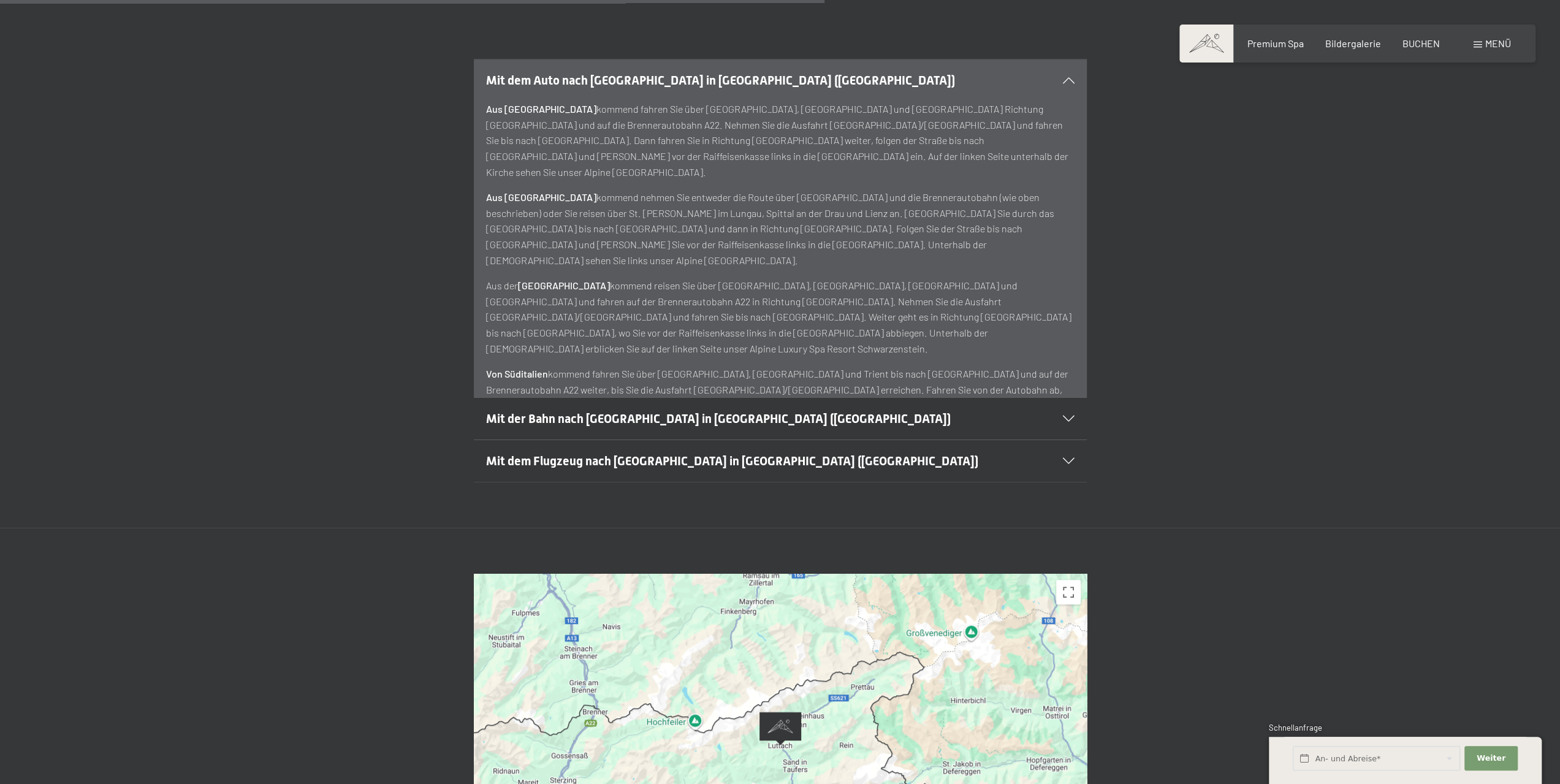
scroll to position [980, 0]
